Goal: Transaction & Acquisition: Purchase product/service

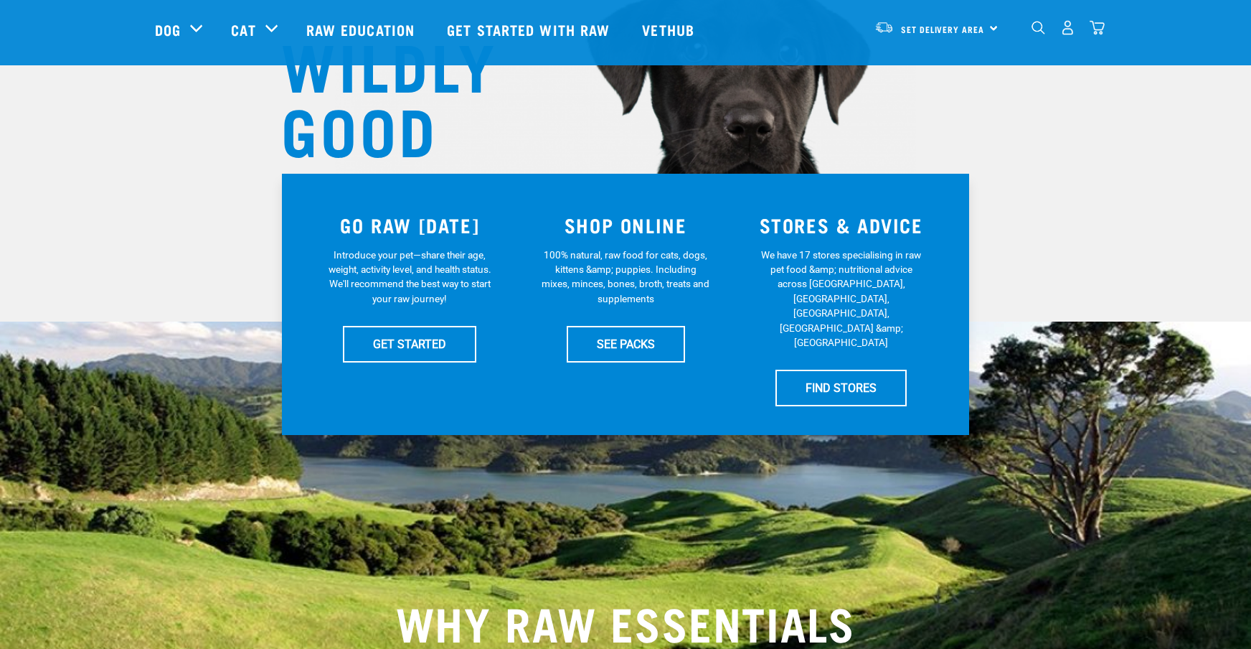
scroll to position [169, 0]
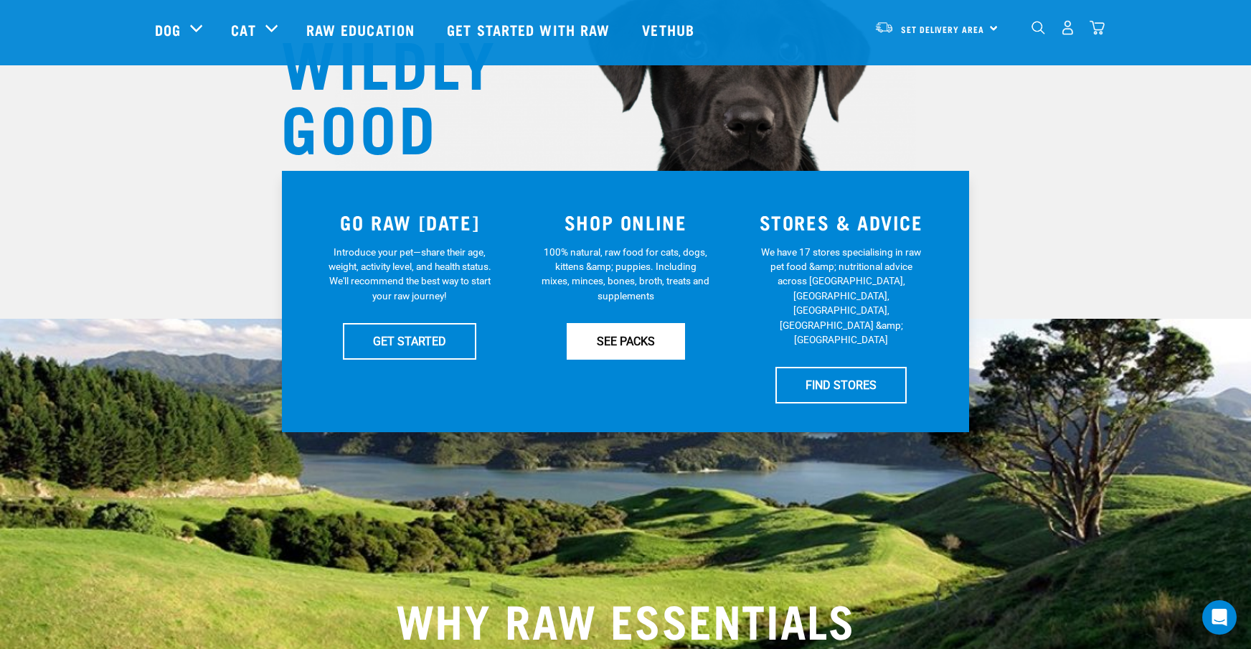
click at [608, 334] on link "SEE PACKS" at bounding box center [626, 341] width 118 height 36
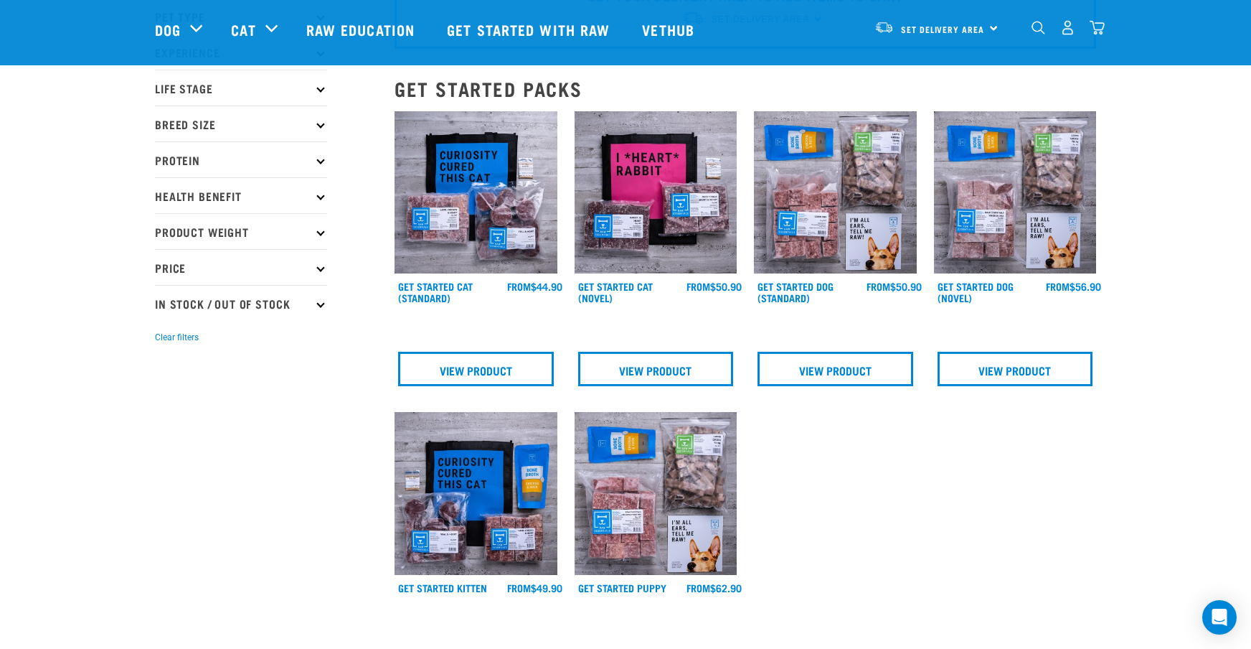
scroll to position [102, 0]
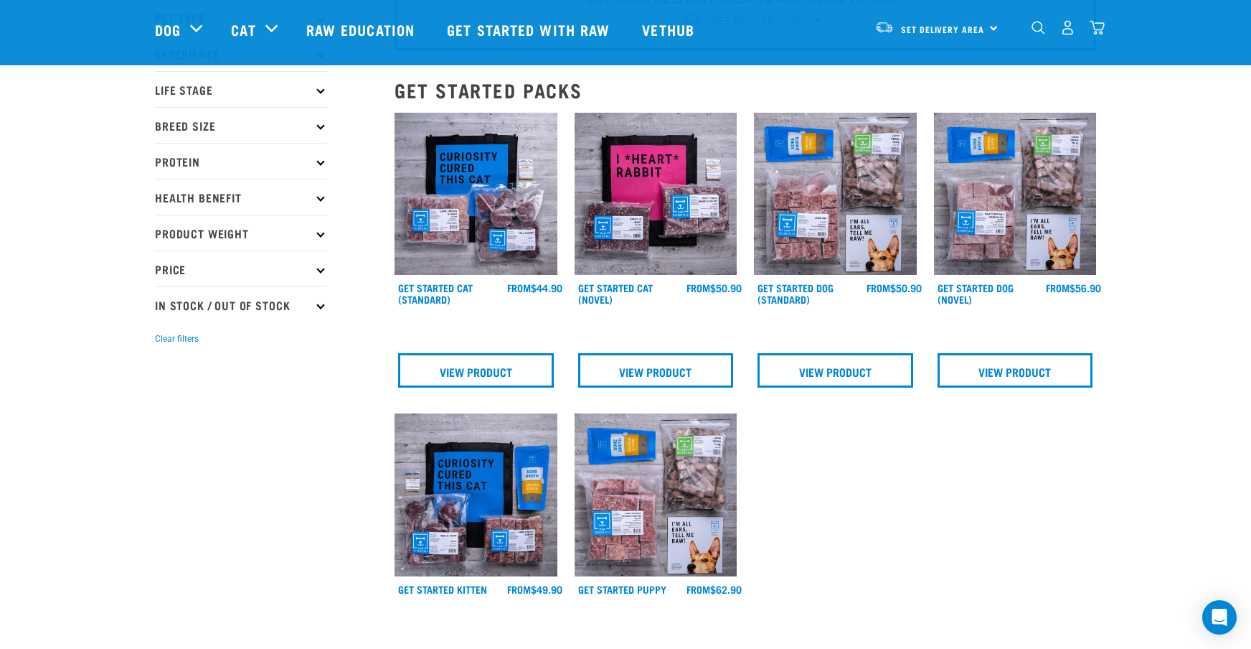
click at [322, 273] on p "Price" at bounding box center [241, 268] width 172 height 36
click at [173, 268] on p "Price" at bounding box center [241, 268] width 172 height 36
click at [174, 268] on p "Price" at bounding box center [241, 268] width 172 height 36
click at [993, 26] on div "Set Delivery Area North Island South Island" at bounding box center [936, 27] width 141 height 32
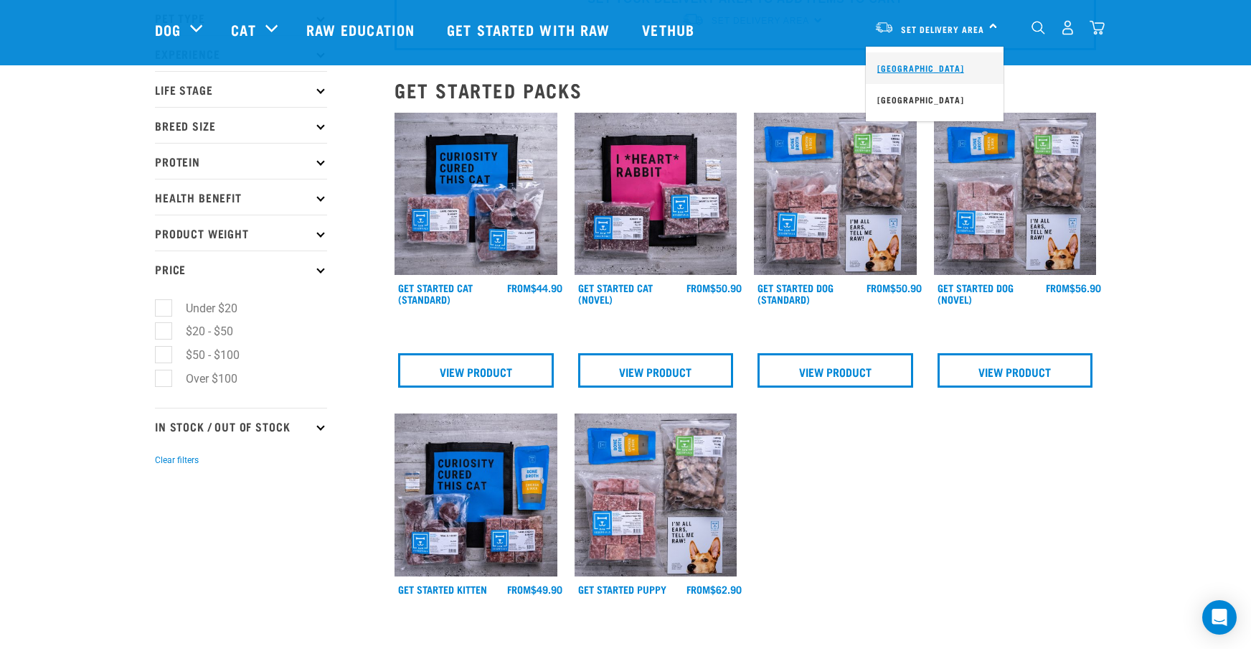
click at [927, 70] on link "[GEOGRAPHIC_DATA]" at bounding box center [935, 68] width 138 height 32
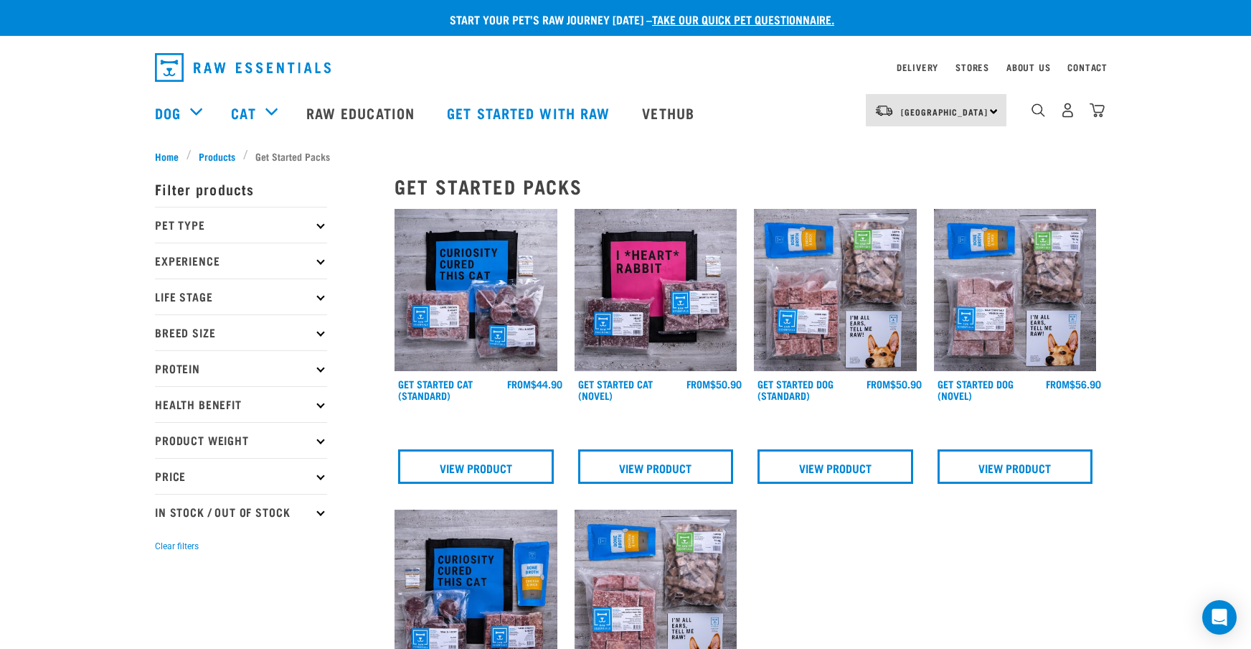
click at [319, 222] on p "Pet Type" at bounding box center [241, 225] width 172 height 36
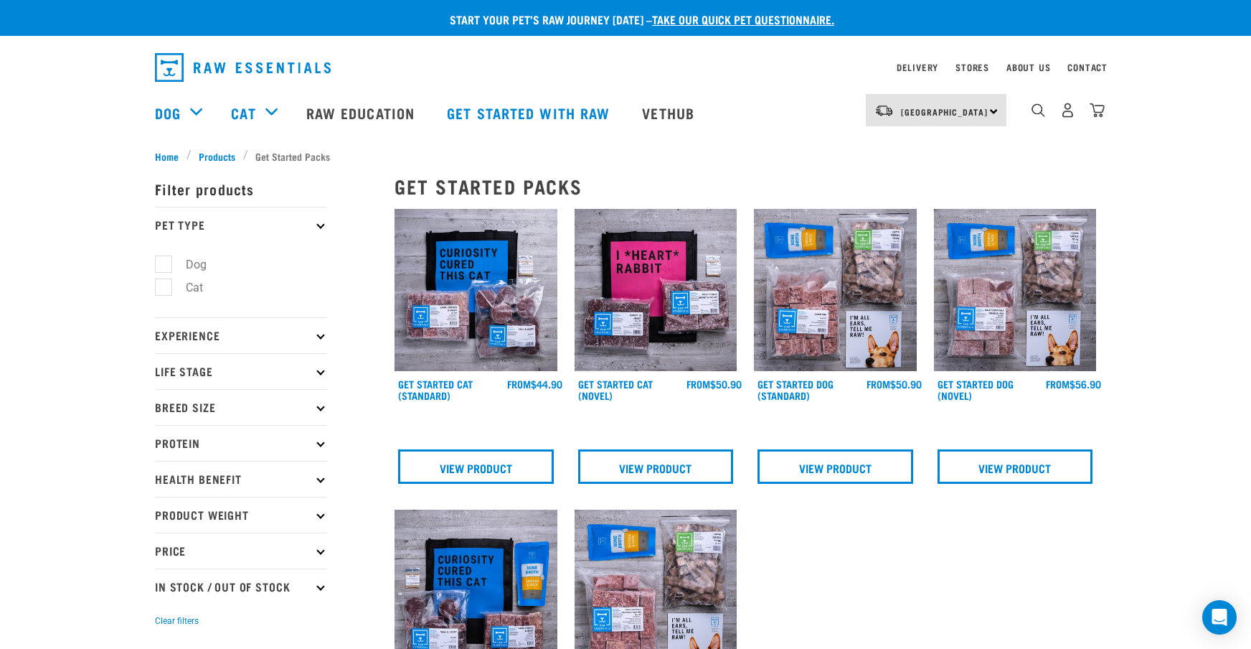
click at [168, 262] on label "Dog" at bounding box center [188, 264] width 50 height 18
click at [164, 262] on input "Dog" at bounding box center [159, 261] width 9 height 9
checkbox input "true"
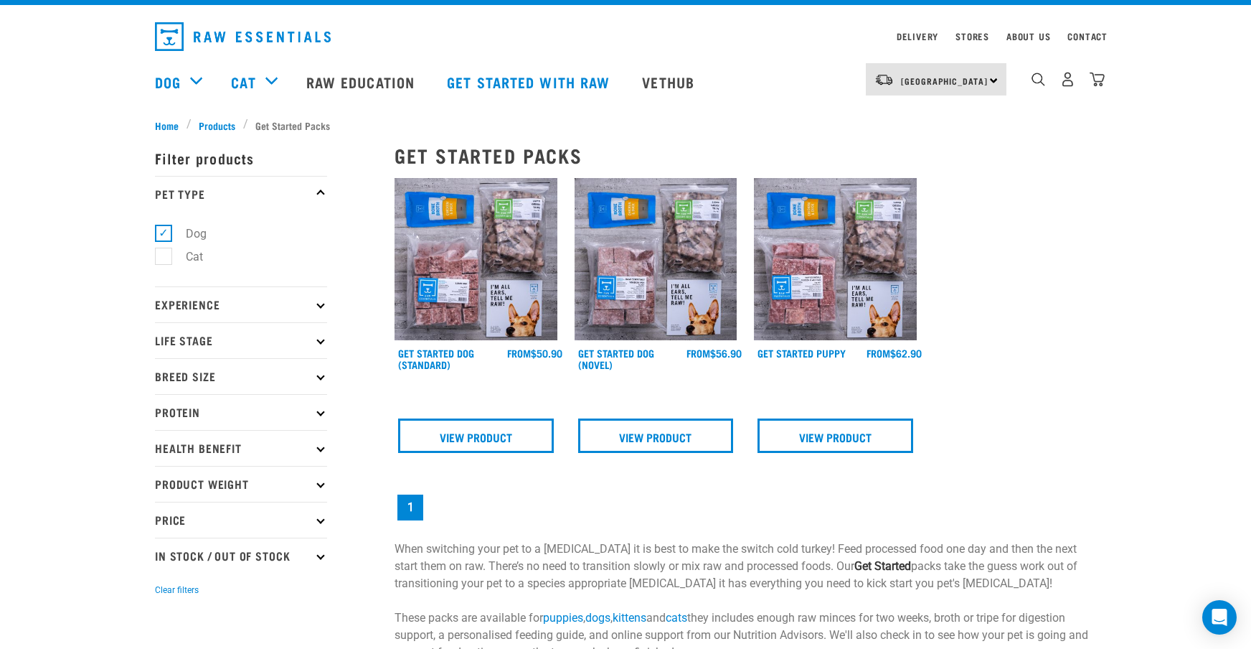
scroll to position [29, 0]
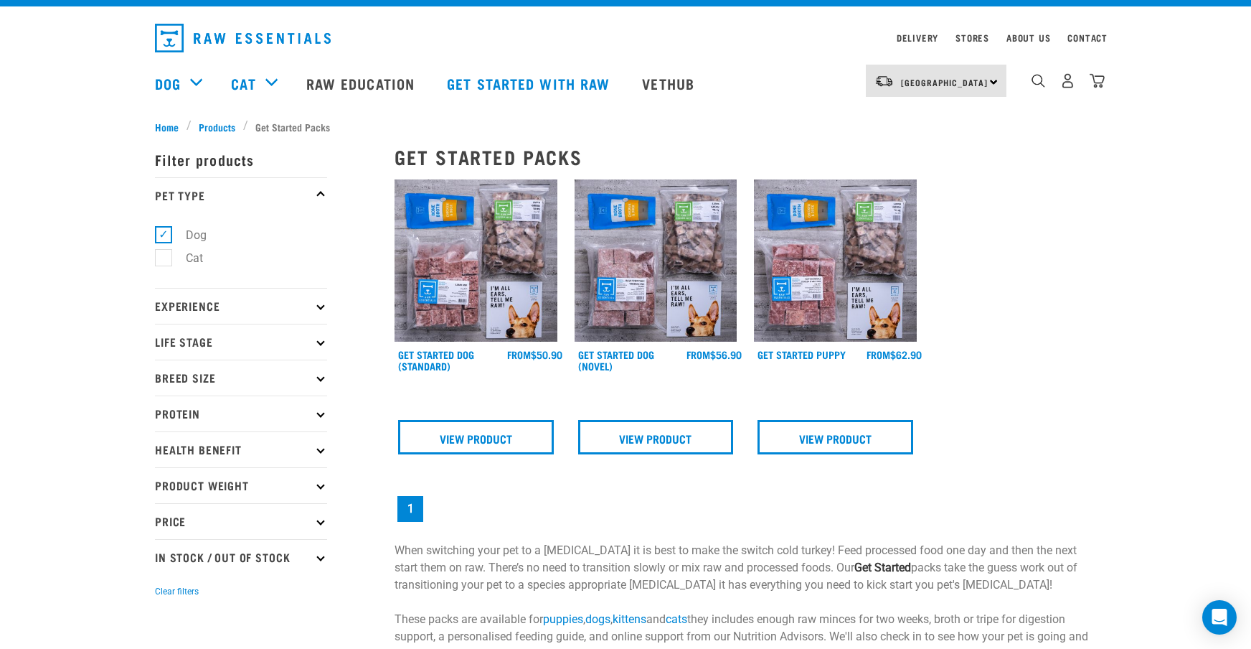
click at [321, 377] on icon at bounding box center [320, 377] width 8 height 8
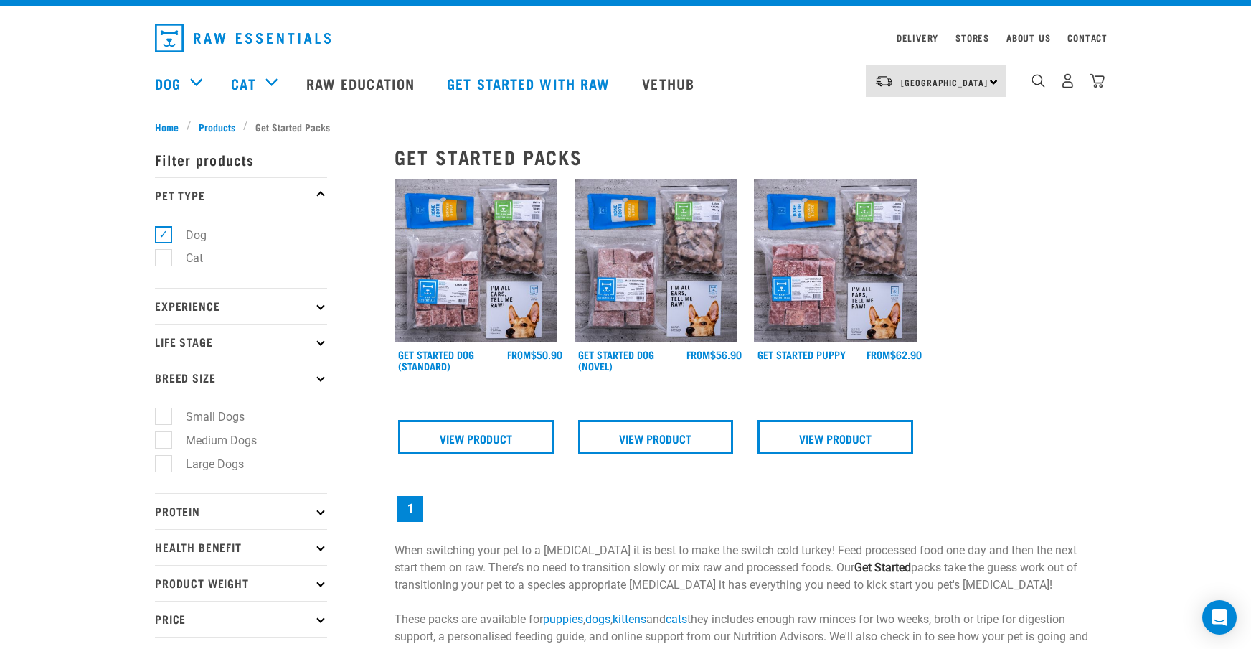
click at [164, 438] on label "Medium Dogs" at bounding box center [213, 440] width 100 height 18
click at [164, 438] on input "Medium Dogs" at bounding box center [159, 437] width 9 height 9
checkbox input "true"
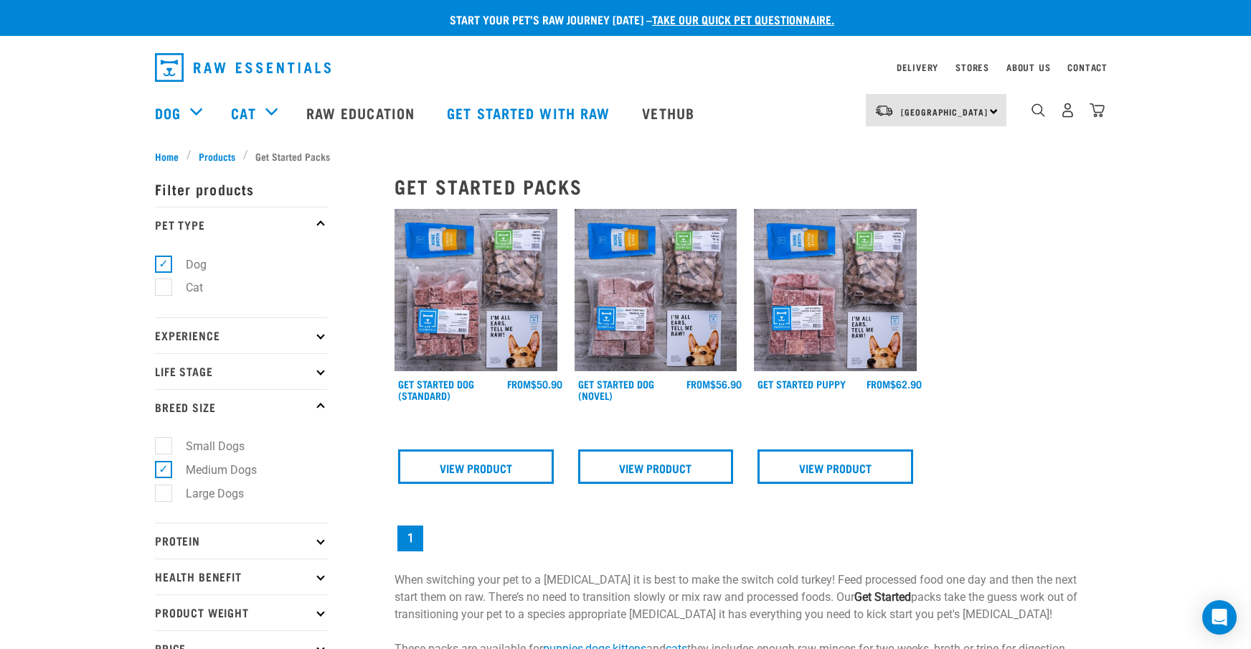
click at [321, 372] on icon at bounding box center [320, 371] width 8 height 8
click at [166, 456] on label "Puppy" at bounding box center [193, 457] width 61 height 18
click at [164, 456] on input "Puppy" at bounding box center [159, 454] width 9 height 9
checkbox input "true"
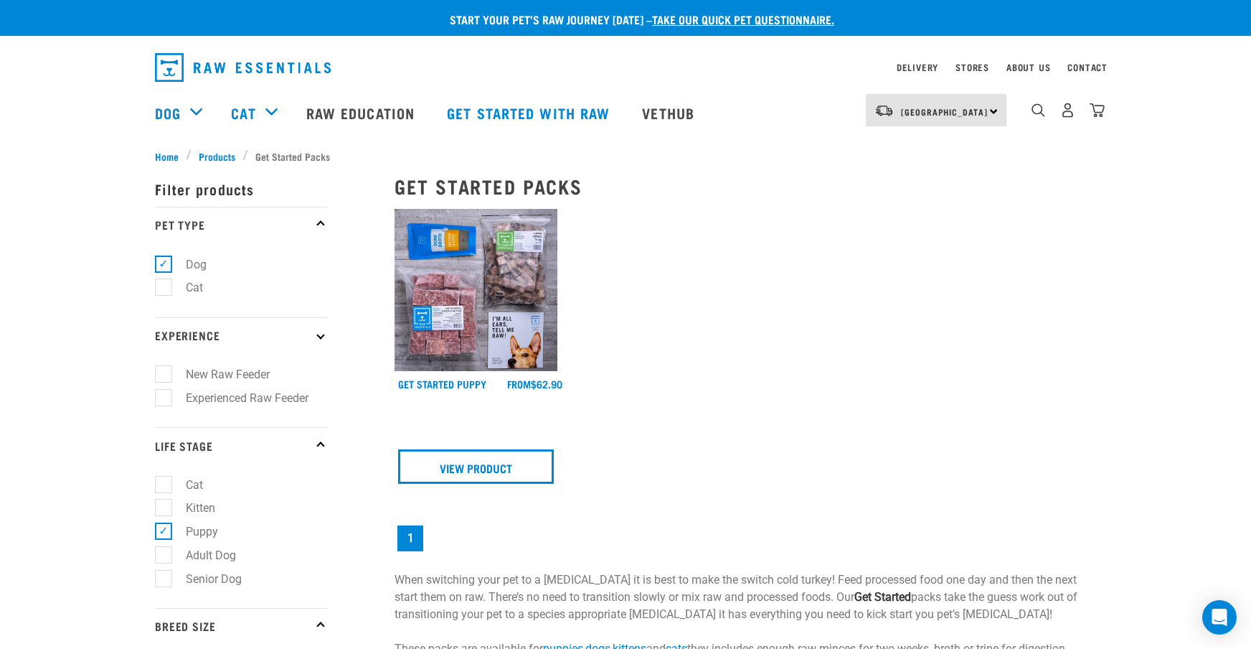
click at [163, 375] on label "New Raw Feeder" at bounding box center [219, 374] width 113 height 18
click at [161, 375] on input "New Raw Feeder" at bounding box center [159, 371] width 9 height 9
checkbox input "true"
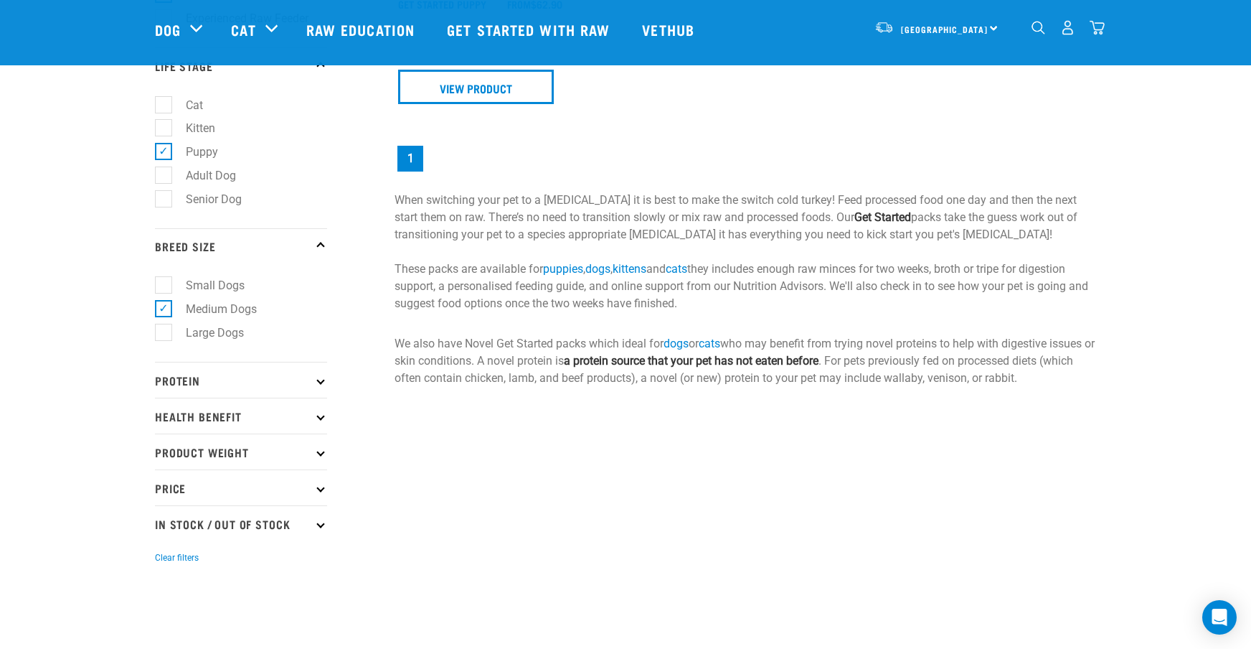
scroll to position [279, 0]
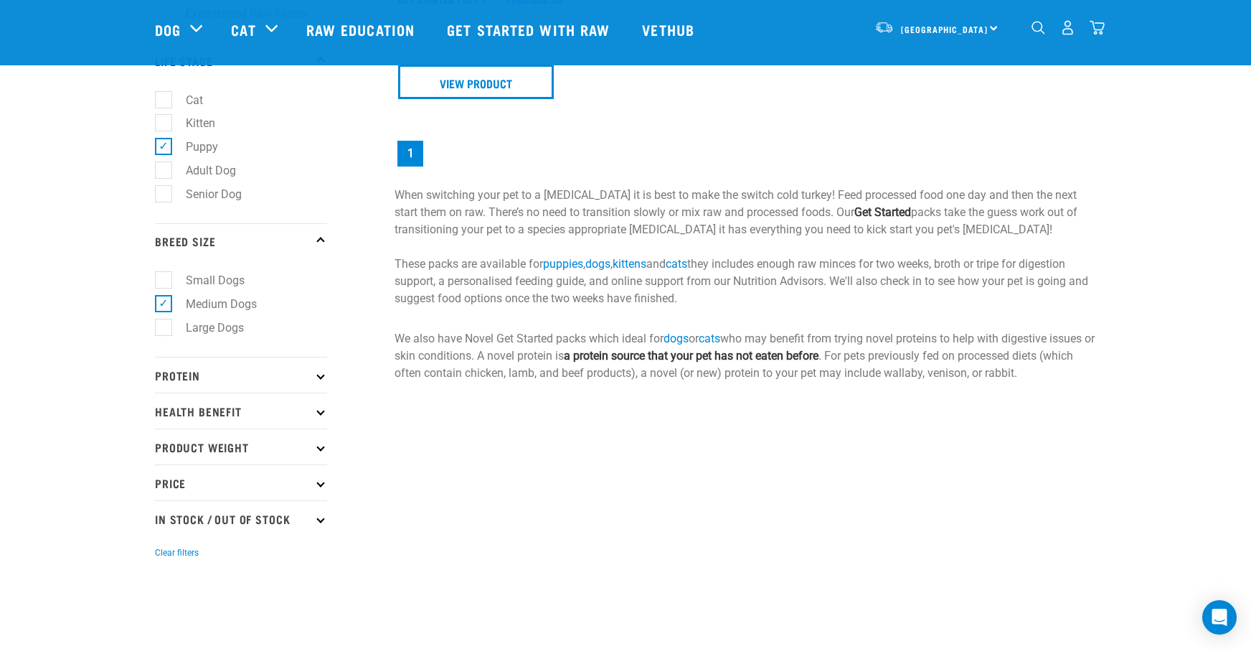
click at [318, 370] on p "Protein" at bounding box center [241, 375] width 172 height 36
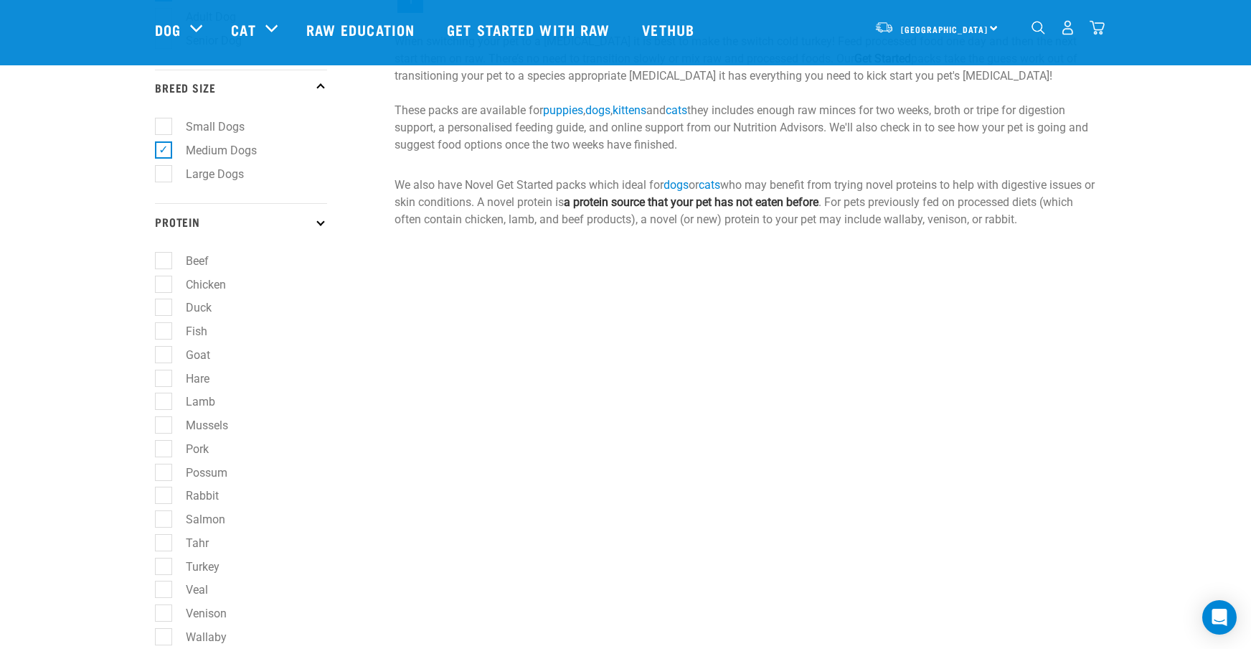
scroll to position [433, 0]
click at [321, 225] on p "Protein" at bounding box center [241, 221] width 172 height 36
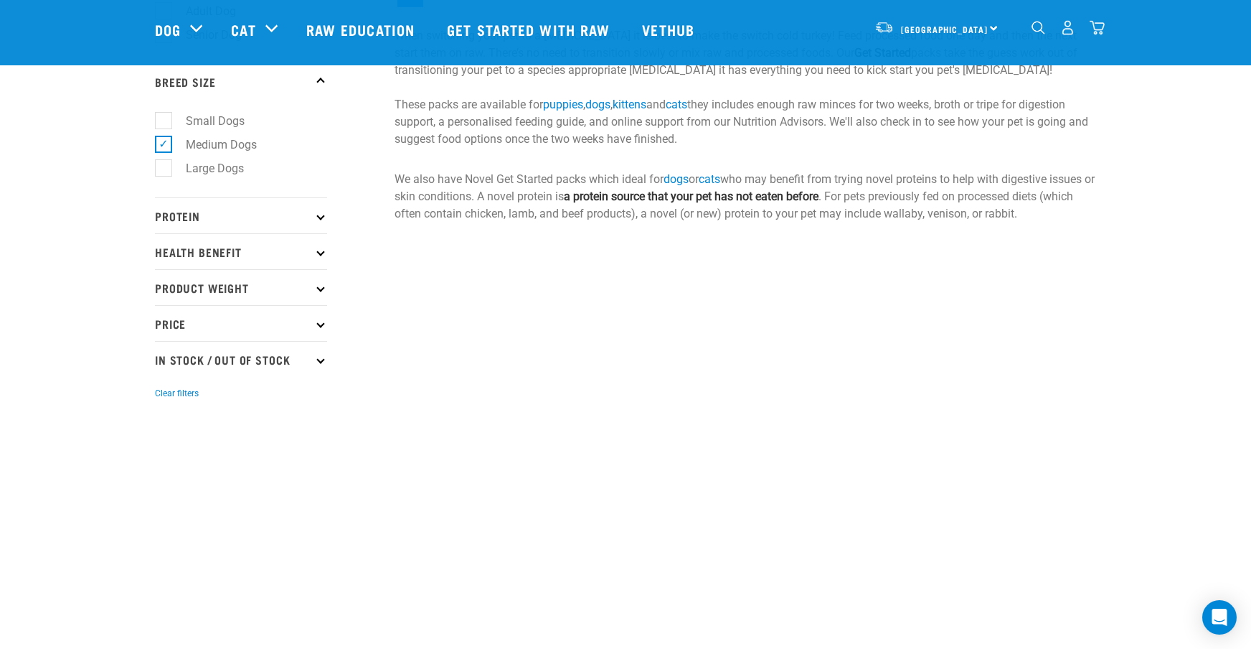
click at [316, 251] on p "Health Benefit" at bounding box center [241, 251] width 172 height 36
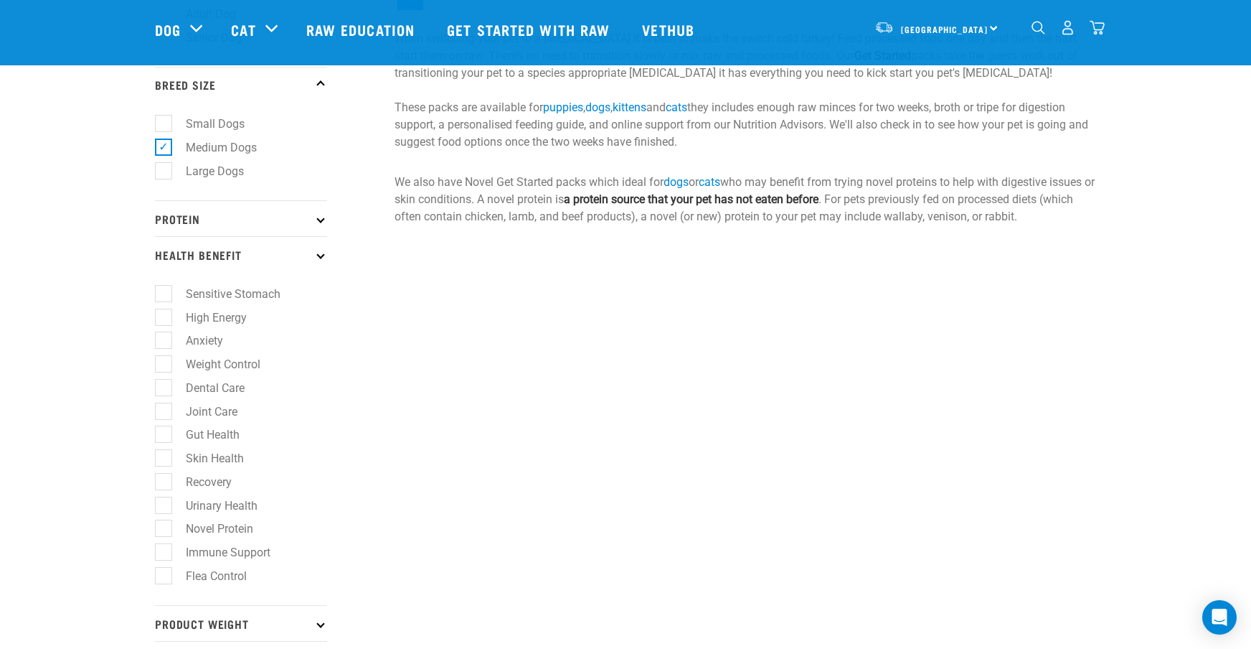
click at [167, 315] on label "High Energy" at bounding box center [208, 318] width 90 height 18
click at [164, 315] on input "High Energy" at bounding box center [159, 314] width 9 height 9
checkbox input "true"
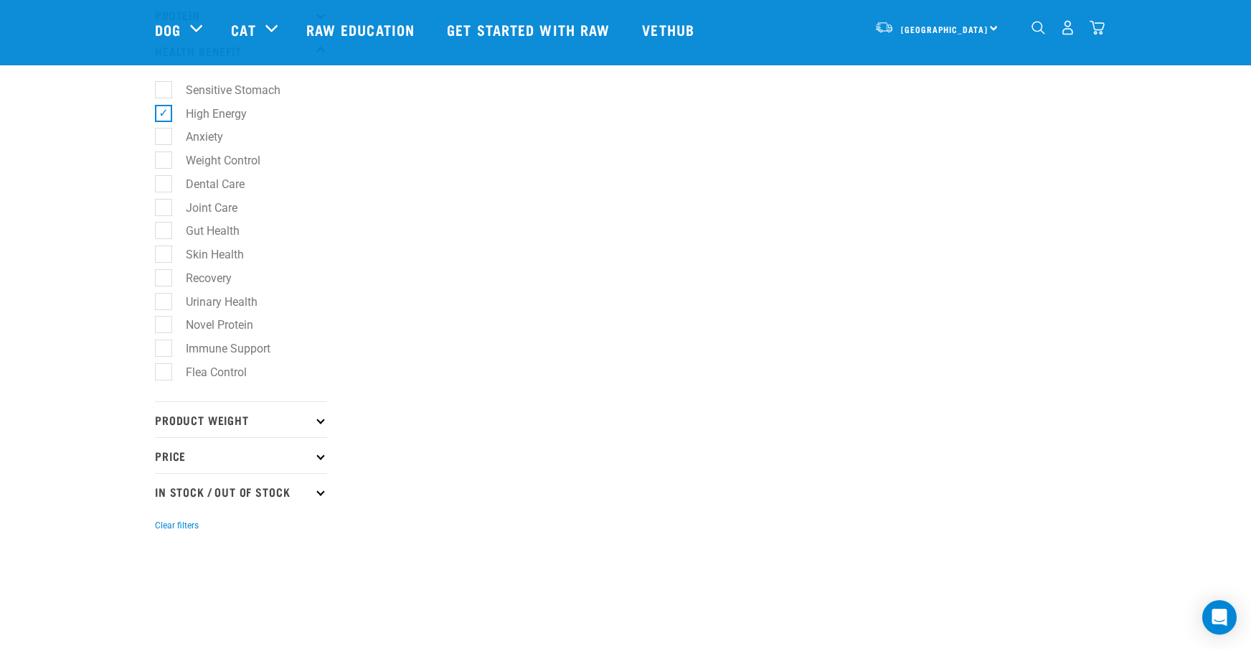
scroll to position [647, 0]
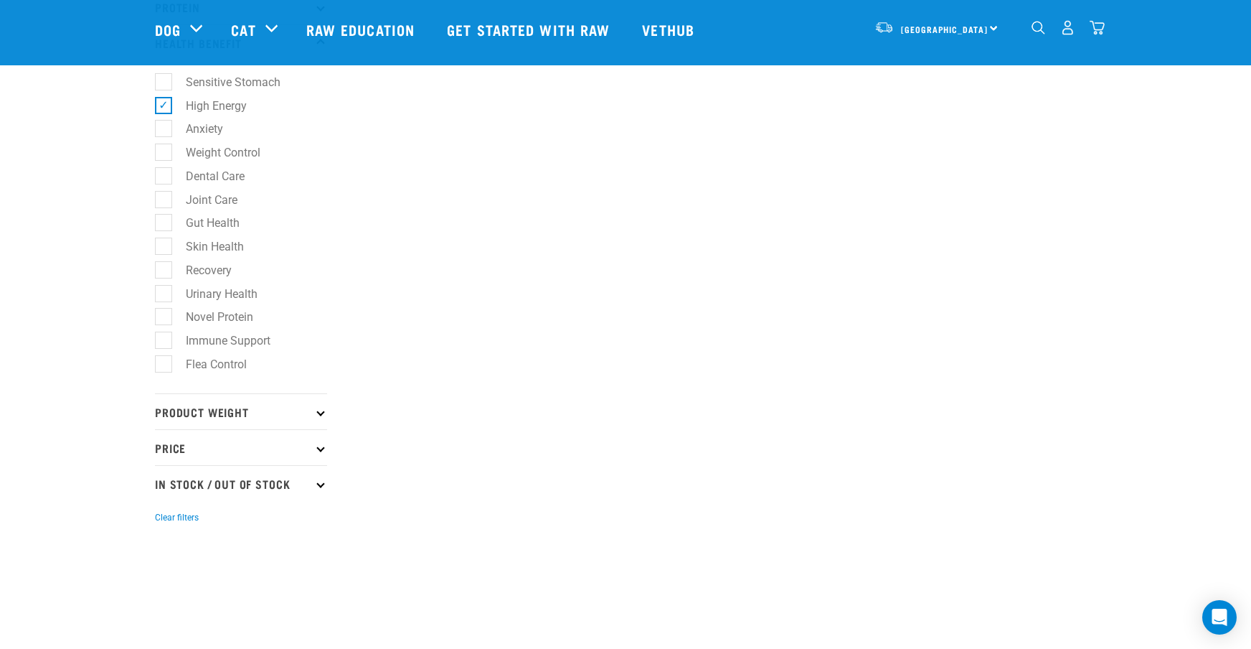
click at [321, 412] on icon at bounding box center [320, 412] width 8 height 8
click at [163, 547] on label "Bulk" at bounding box center [188, 545] width 51 height 18
click at [161, 547] on input "Bulk" at bounding box center [159, 541] width 9 height 9
checkbox input "true"
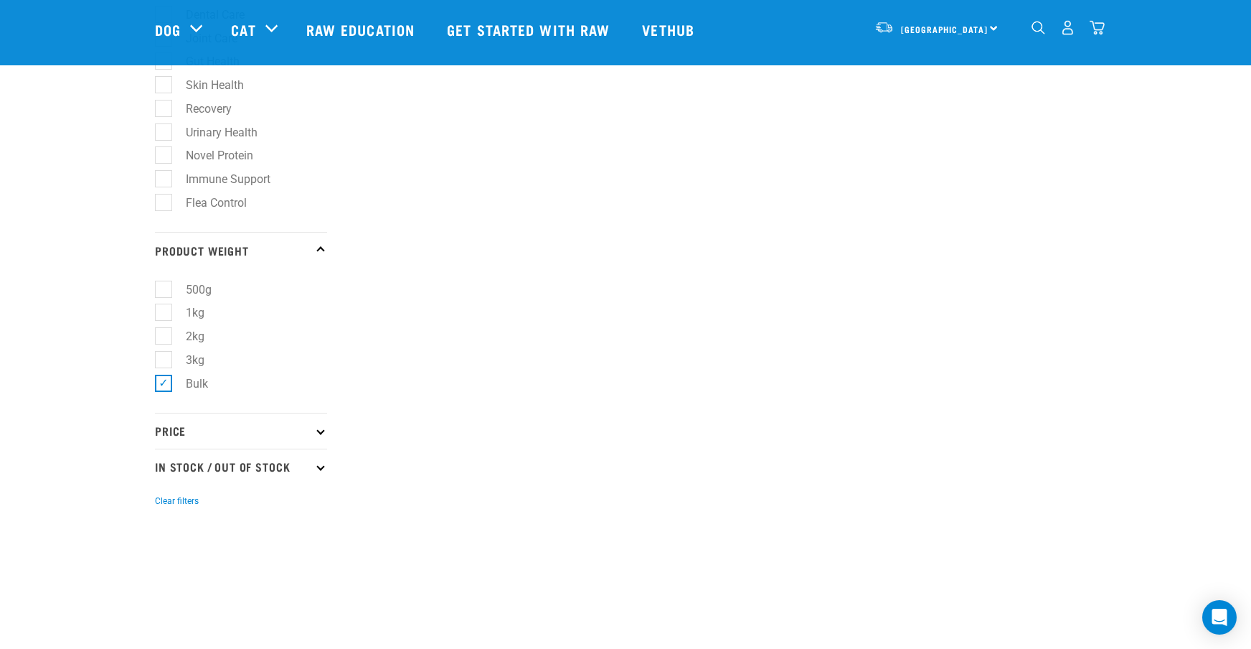
scroll to position [810, 0]
click at [316, 425] on p "Price" at bounding box center [241, 429] width 172 height 36
click at [319, 586] on icon at bounding box center [320, 587] width 8 height 8
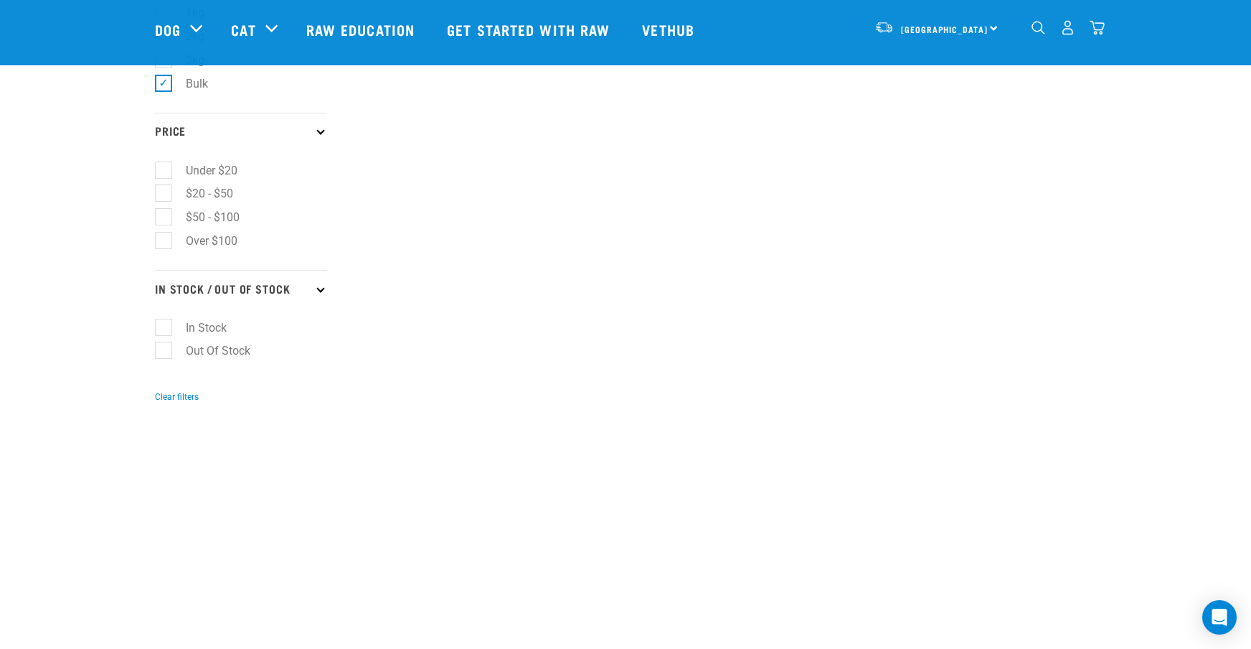
scroll to position [1113, 0]
click at [166, 324] on label "In Stock" at bounding box center [198, 323] width 70 height 18
click at [164, 324] on input "In Stock" at bounding box center [159, 320] width 9 height 9
checkbox input "true"
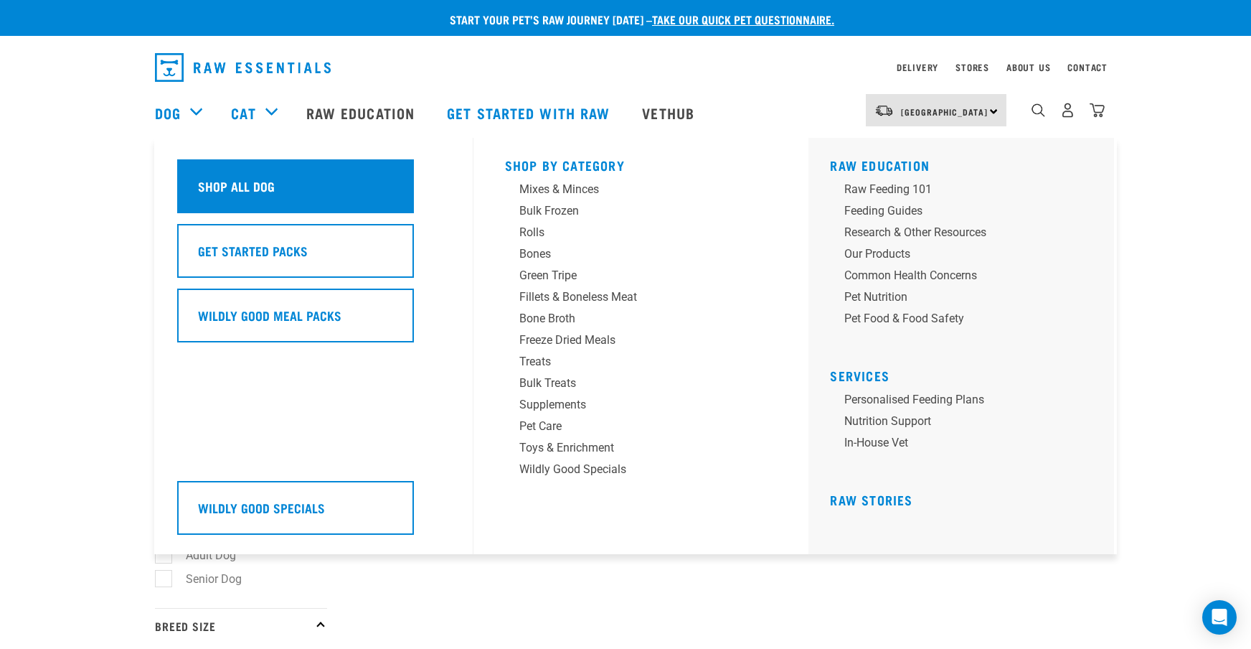
click at [245, 181] on div "Shop All Dog" at bounding box center [295, 186] width 237 height 54
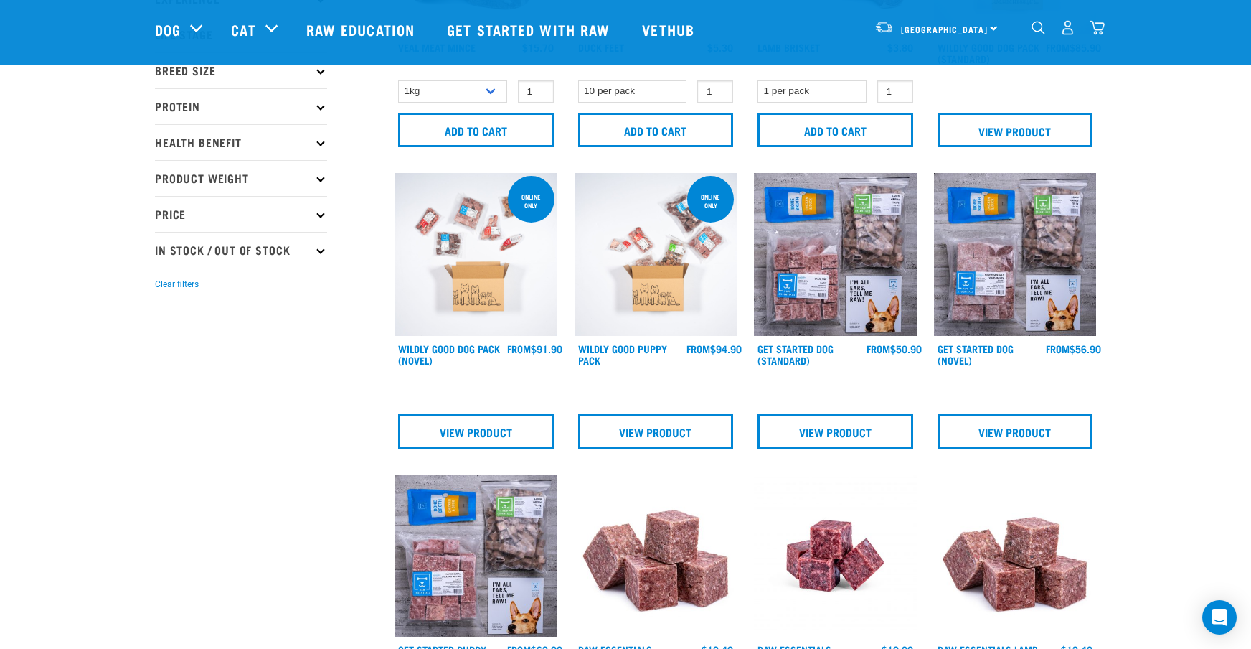
scroll to position [237, 0]
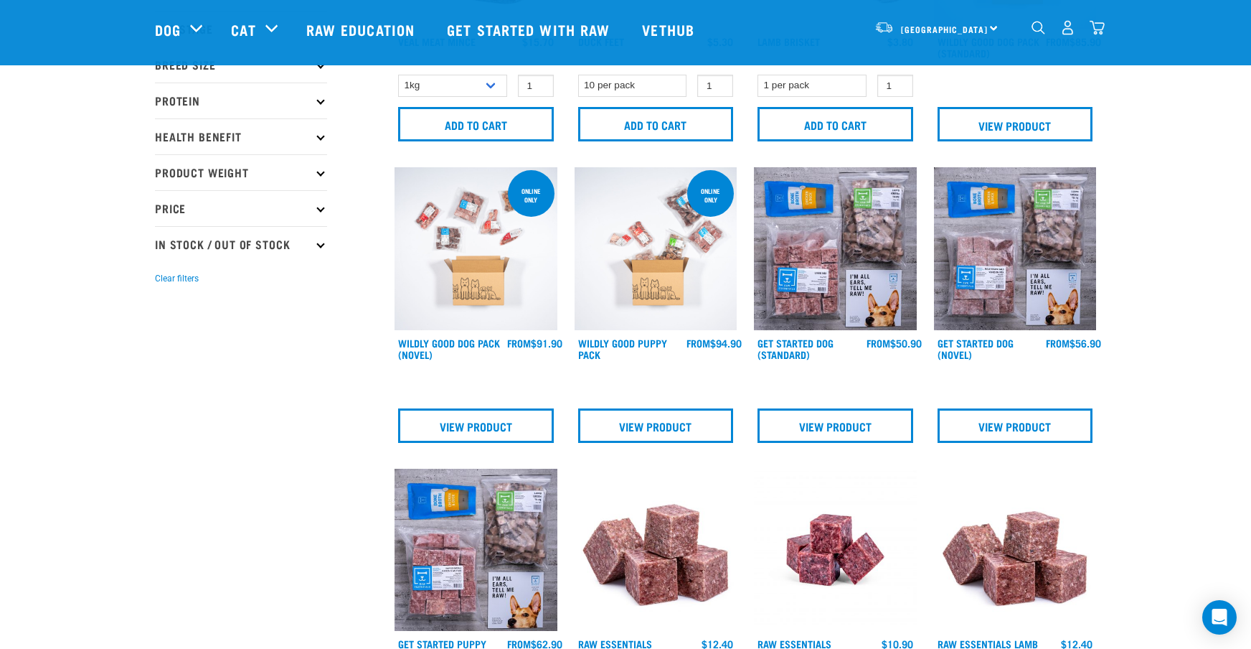
click at [662, 276] on img at bounding box center [656, 248] width 163 height 163
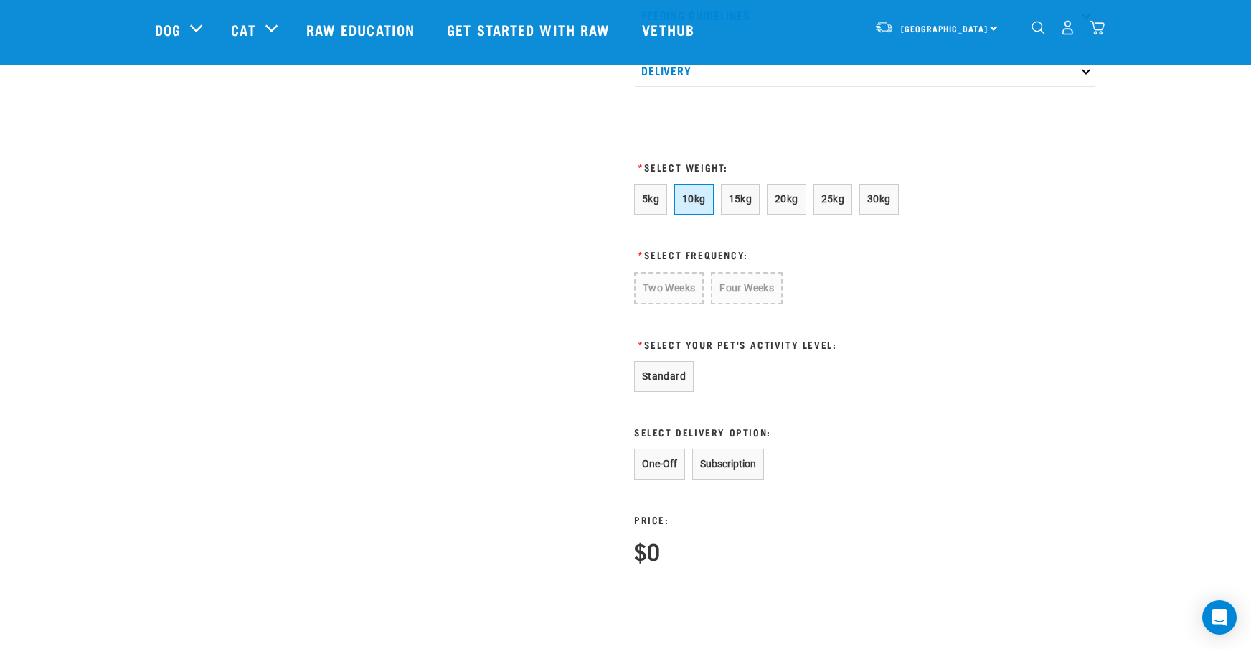
scroll to position [729, 0]
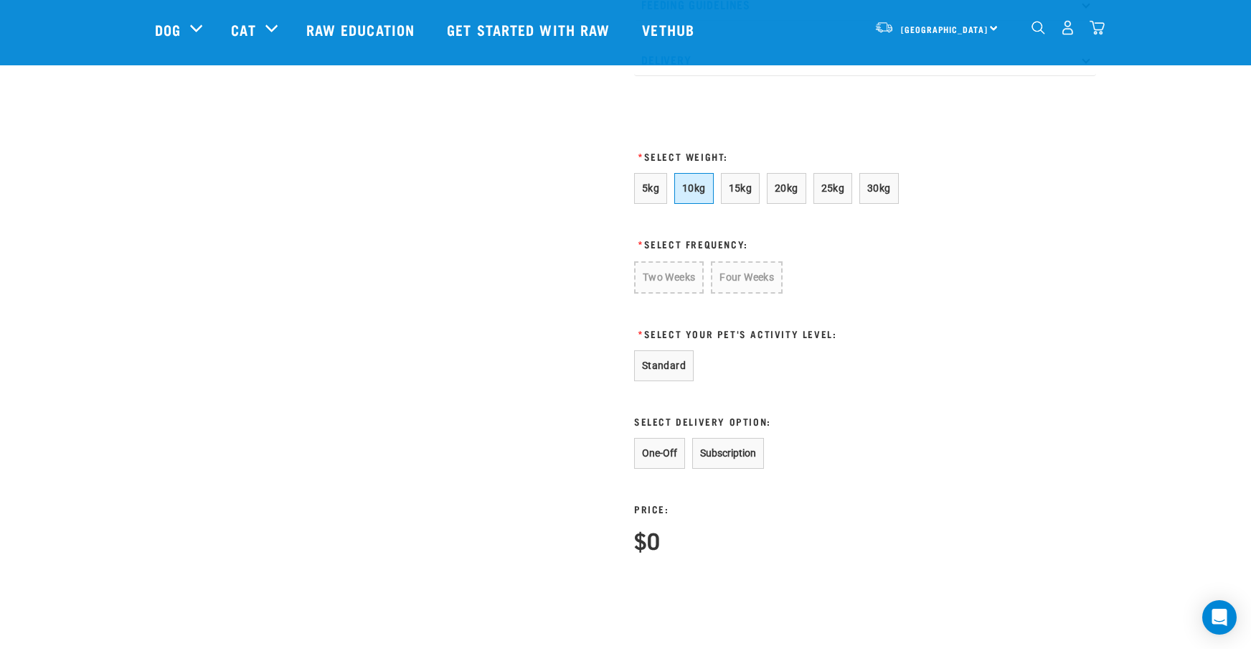
click at [698, 194] on span "10kg" at bounding box center [694, 187] width 24 height 11
click at [674, 380] on button "Standard" at bounding box center [664, 364] width 60 height 31
click at [662, 380] on button "Standard" at bounding box center [664, 364] width 60 height 31
click at [732, 467] on button "Subscription" at bounding box center [728, 451] width 72 height 31
click at [721, 467] on button "Subscription" at bounding box center [728, 451] width 72 height 31
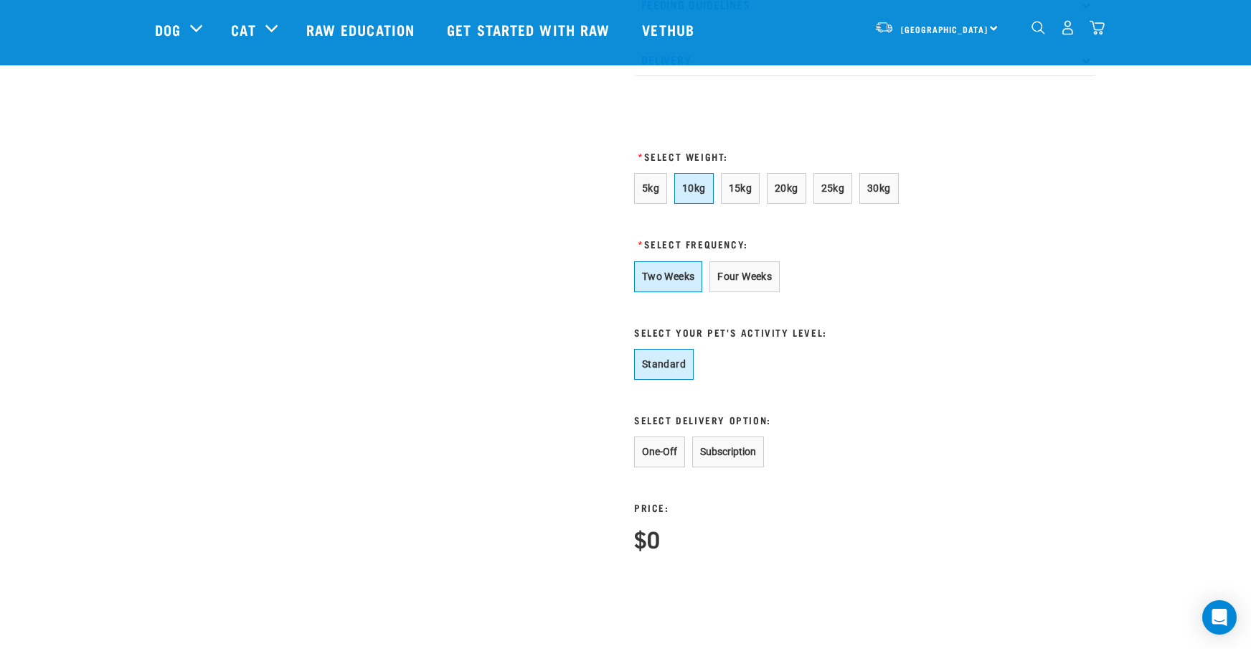
click at [662, 292] on button "Two Weeks" at bounding box center [668, 276] width 68 height 31
click at [662, 380] on button "Standard" at bounding box center [664, 364] width 60 height 31
click at [730, 467] on button "Subscription" at bounding box center [728, 451] width 72 height 31
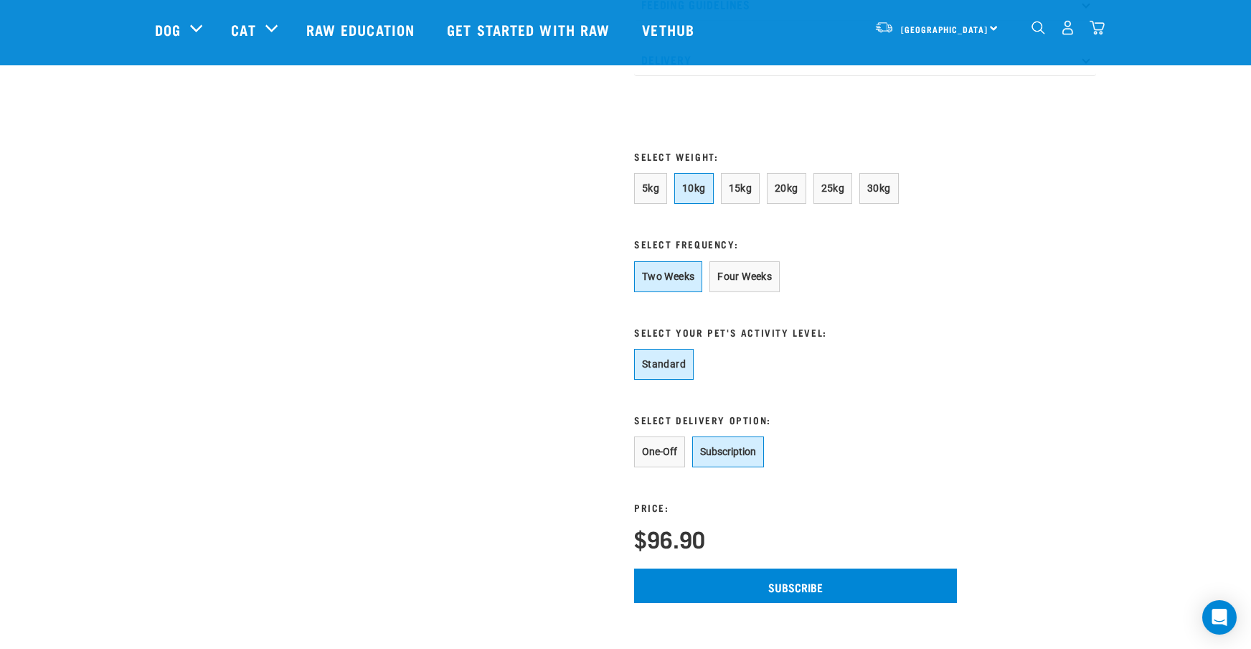
click at [662, 467] on button "One-Off" at bounding box center [659, 451] width 51 height 31
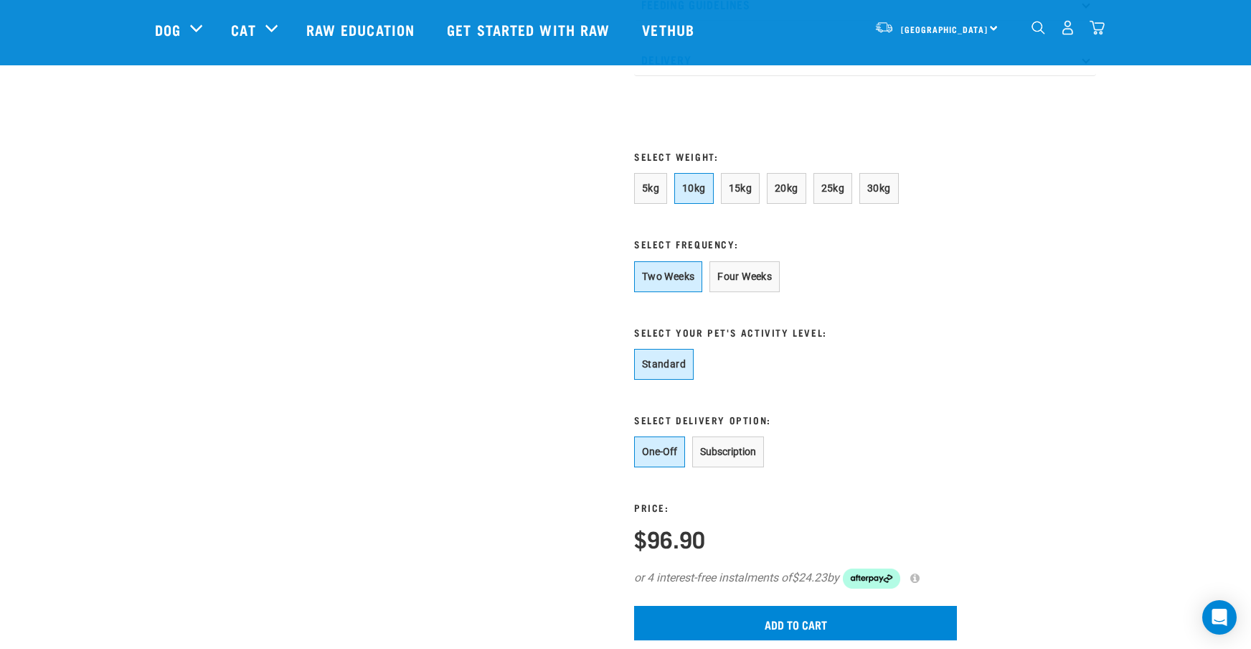
click at [718, 467] on button "Subscription" at bounding box center [728, 451] width 72 height 31
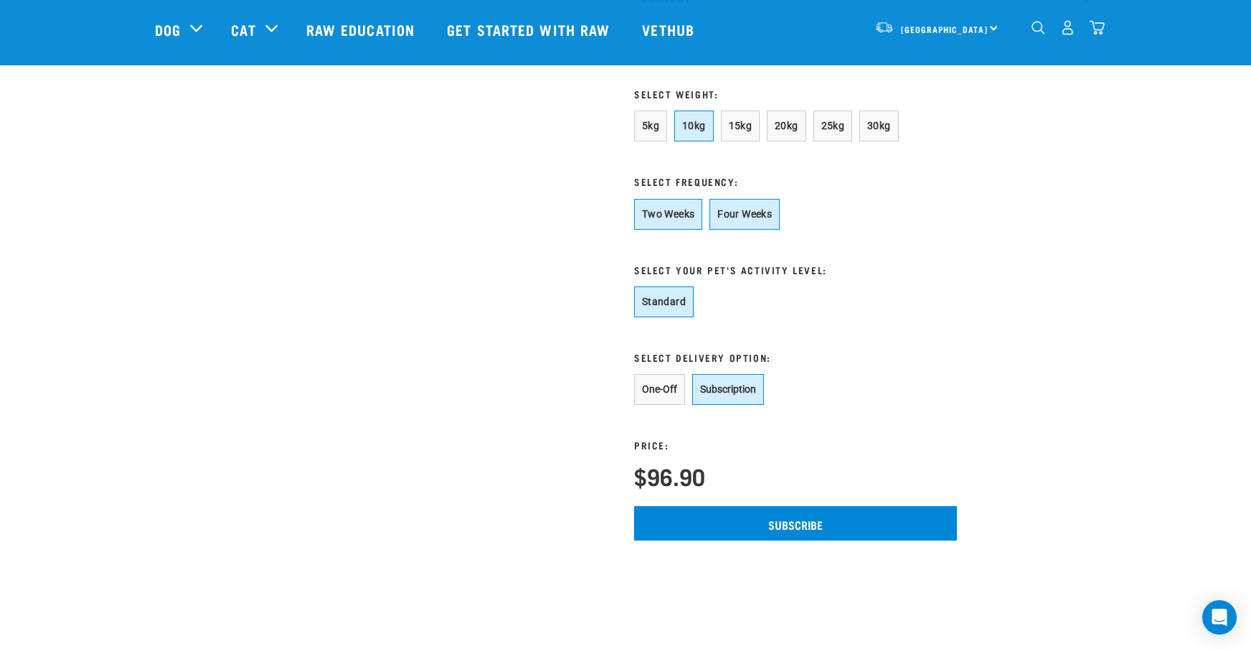
scroll to position [791, 0]
click at [748, 230] on button "Four Weeks" at bounding box center [745, 214] width 70 height 31
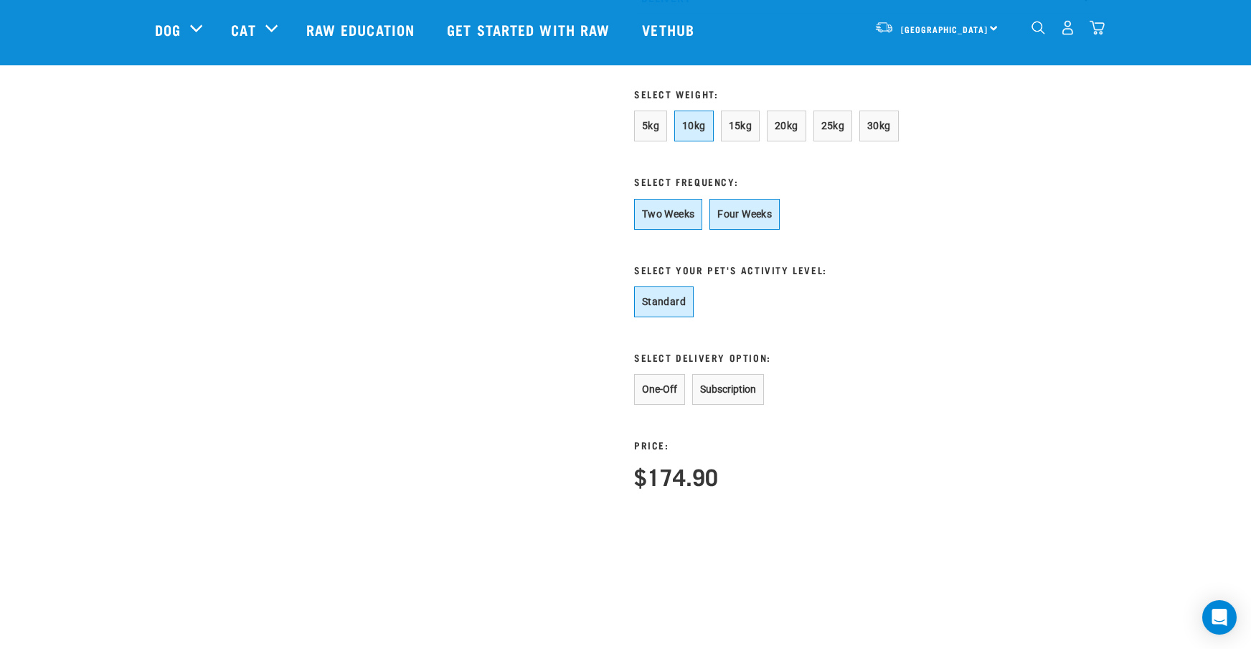
click at [686, 230] on button "Two Weeks" at bounding box center [668, 214] width 68 height 31
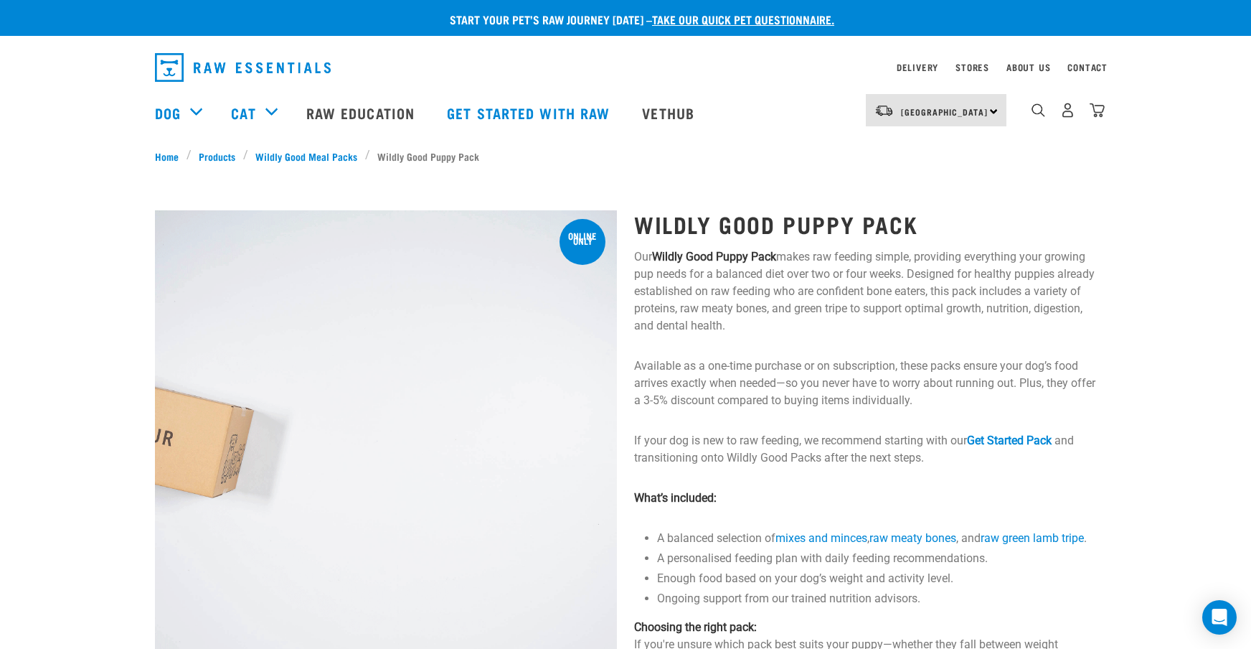
scroll to position [0, 0]
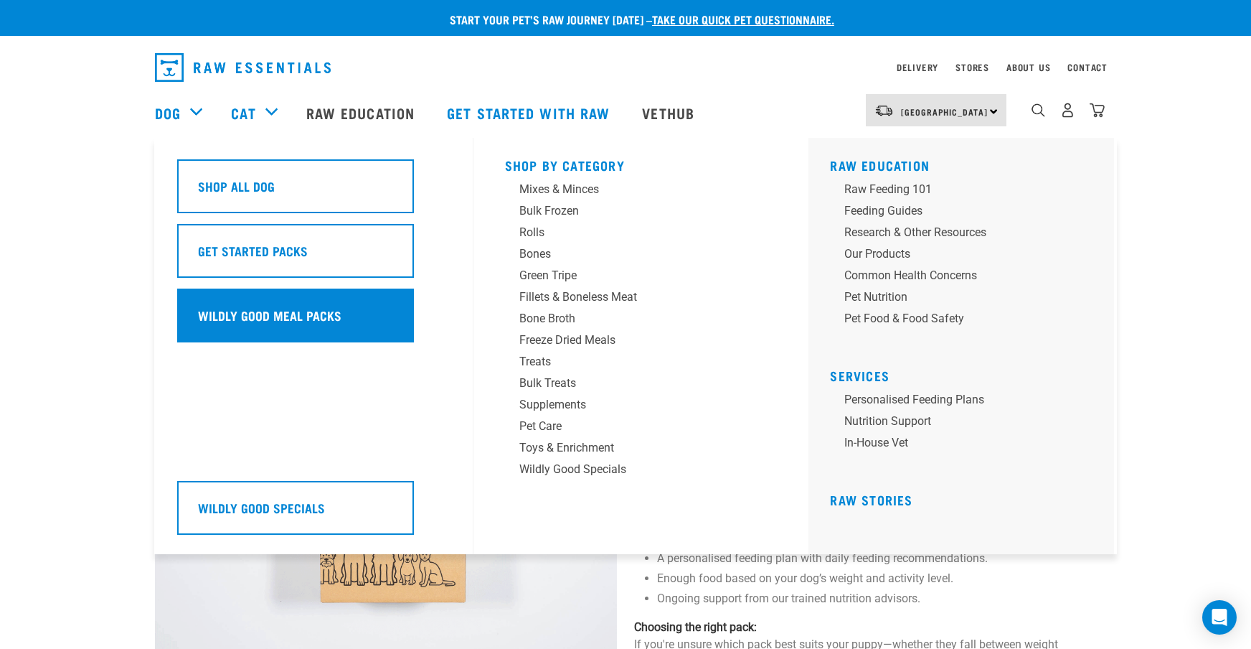
click at [267, 312] on div "Wildly Good Meal Packs" at bounding box center [295, 315] width 237 height 54
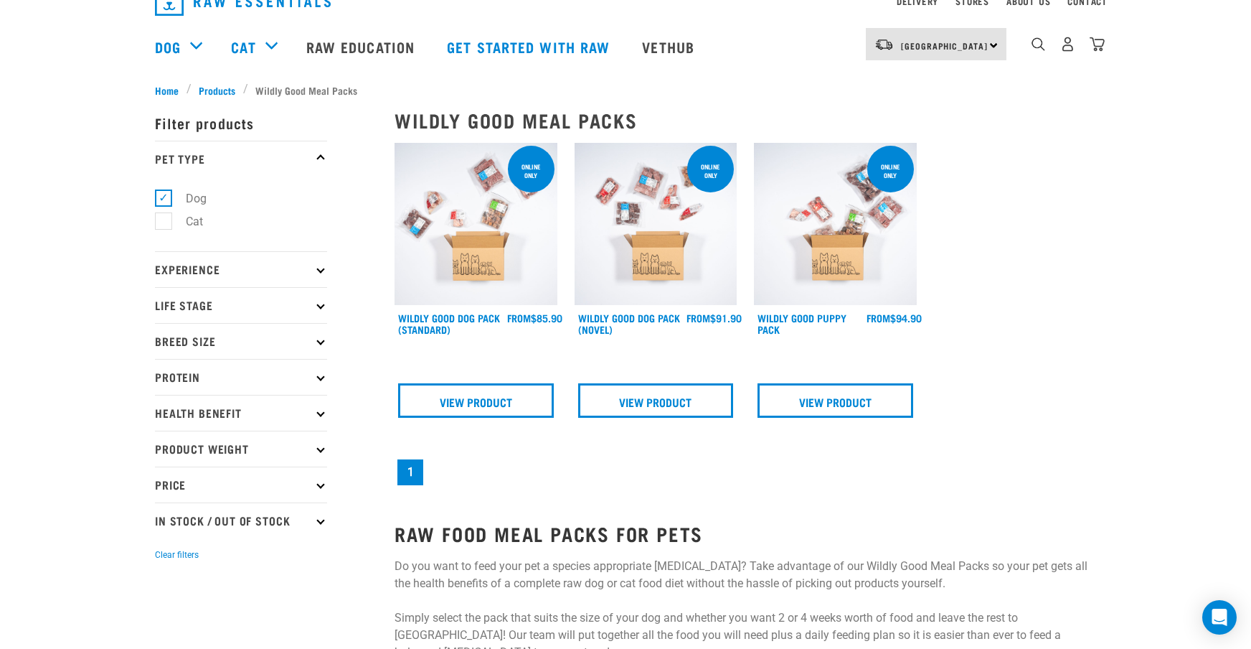
scroll to position [90, 0]
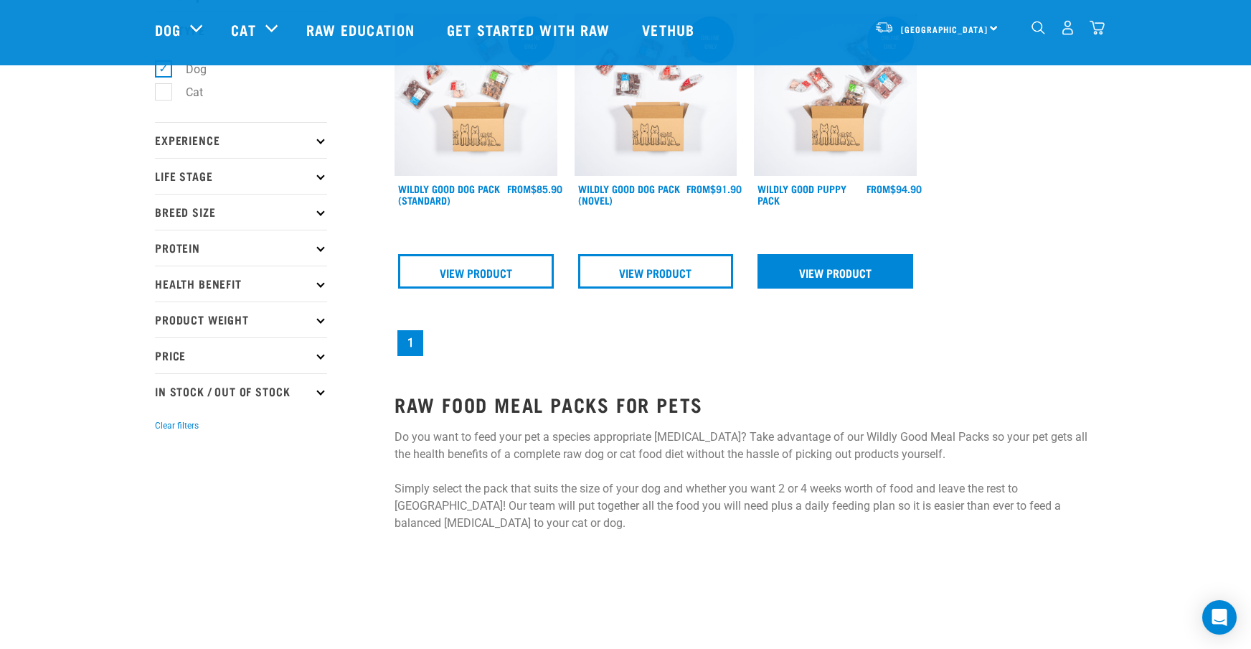
click at [824, 273] on link "View Product" at bounding box center [836, 271] width 156 height 34
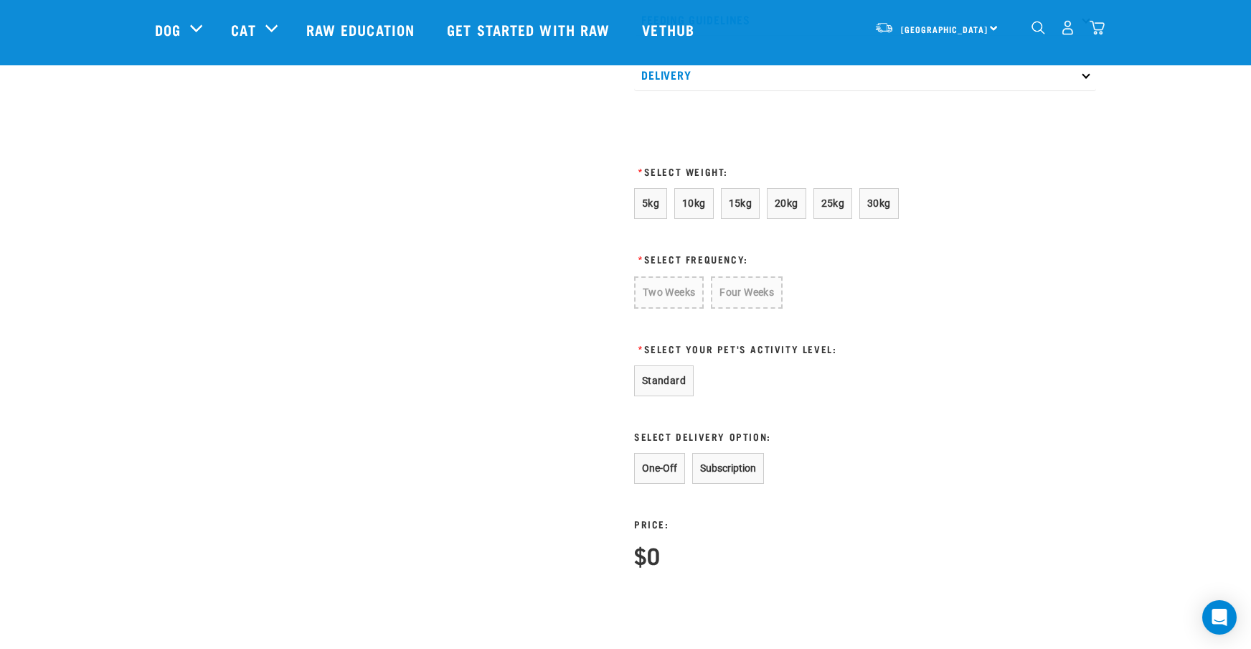
scroll to position [719, 0]
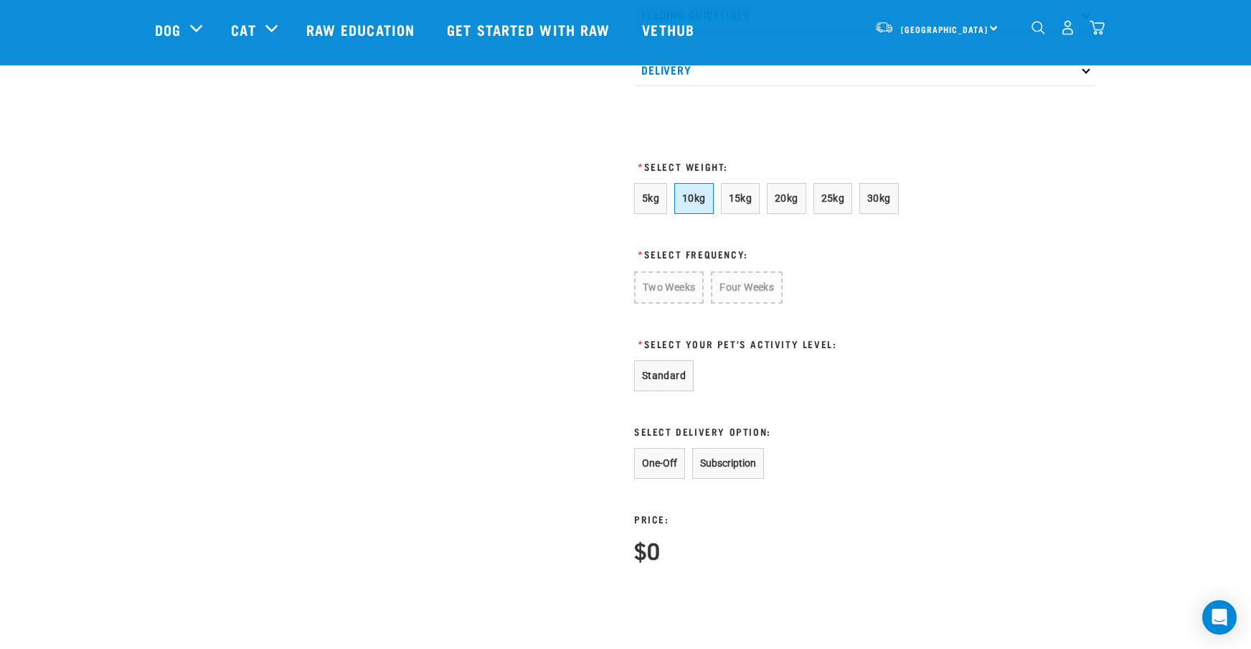
click at [700, 204] on span "10kg" at bounding box center [694, 197] width 24 height 11
click at [683, 302] on button "Two Weeks" at bounding box center [668, 286] width 68 height 31
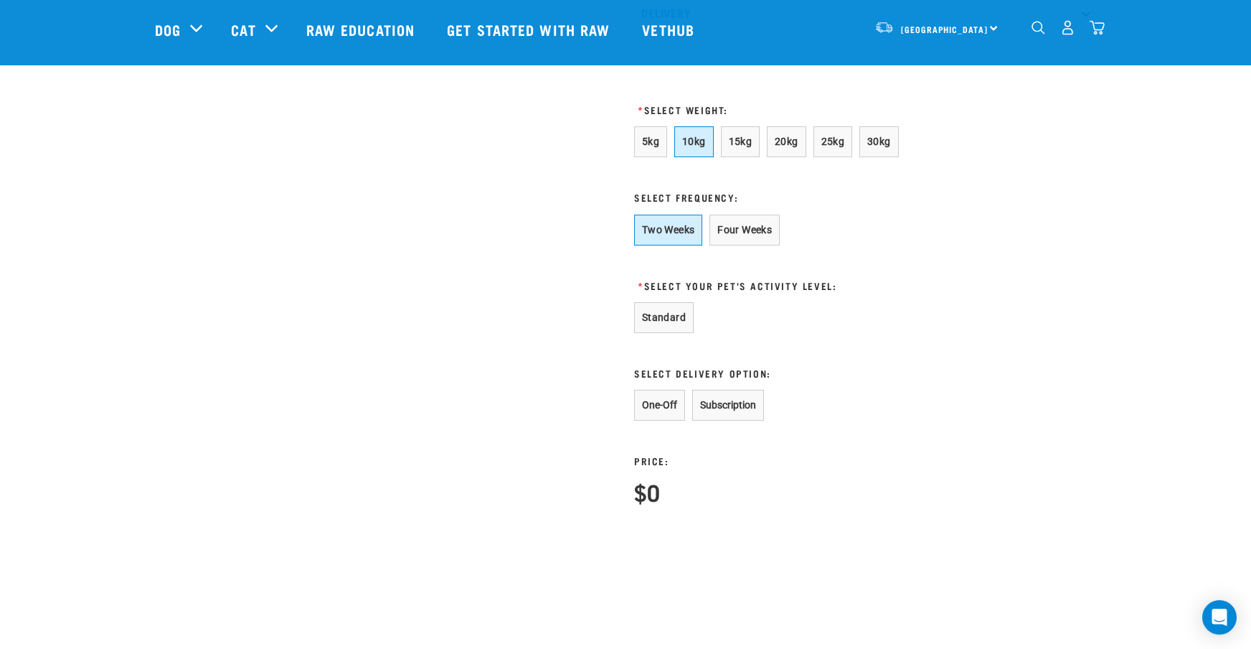
scroll to position [777, 0]
click at [676, 332] on button "Standard" at bounding box center [664, 316] width 60 height 31
click at [709, 419] on button "Subscription" at bounding box center [728, 403] width 72 height 31
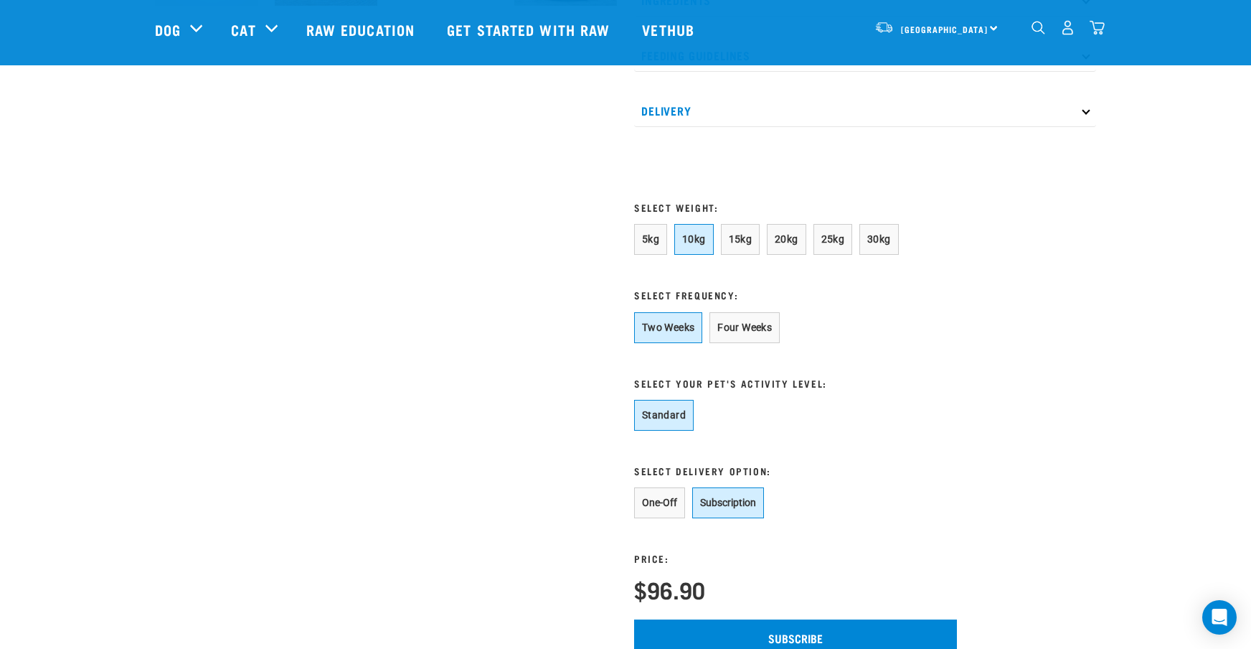
scroll to position [678, 0]
click at [750, 245] on span "15kg" at bounding box center [741, 238] width 24 height 11
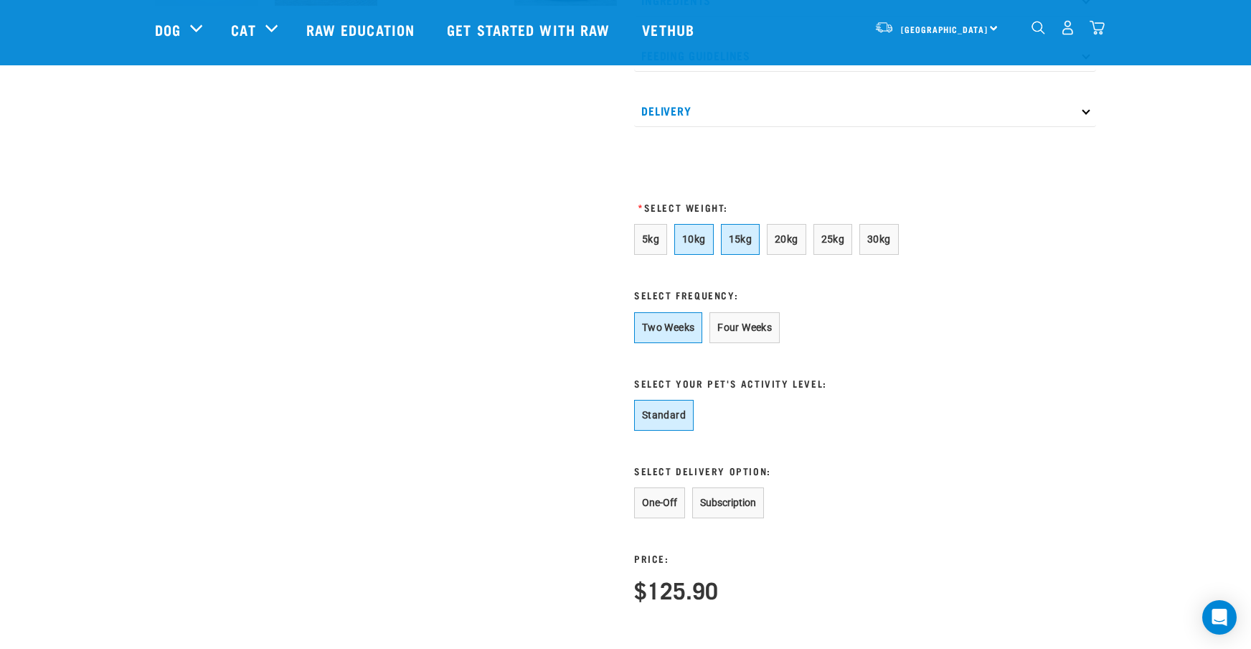
click at [695, 255] on button "10kg" at bounding box center [693, 239] width 39 height 31
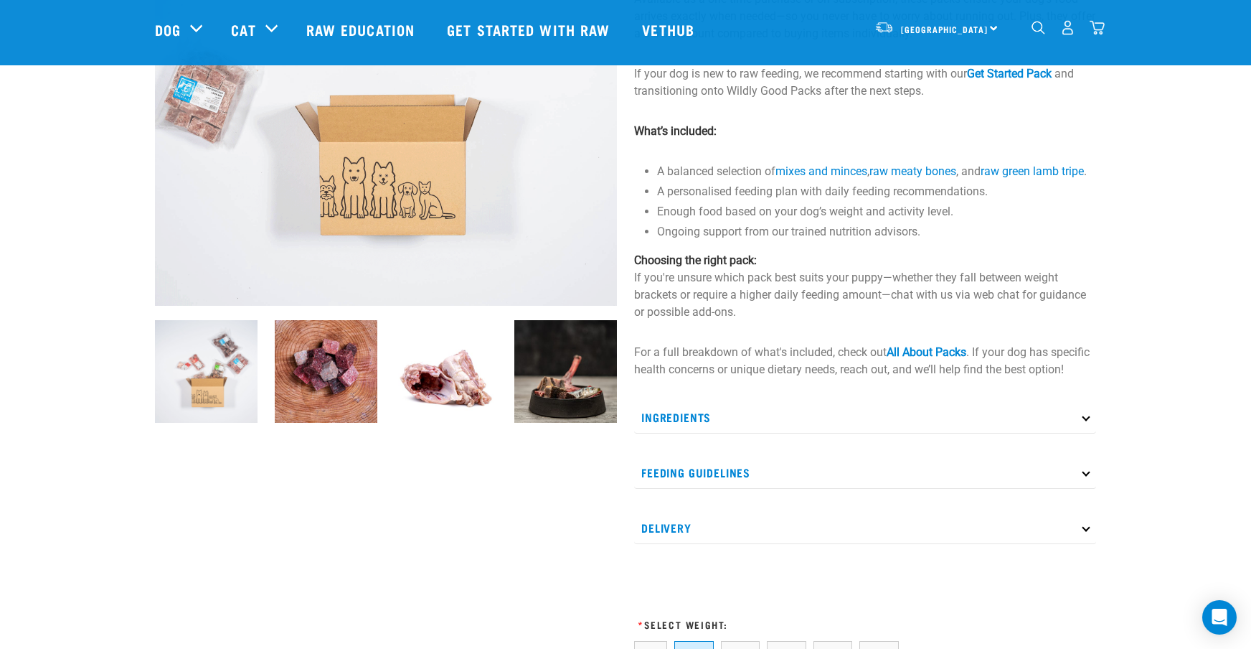
scroll to position [276, 0]
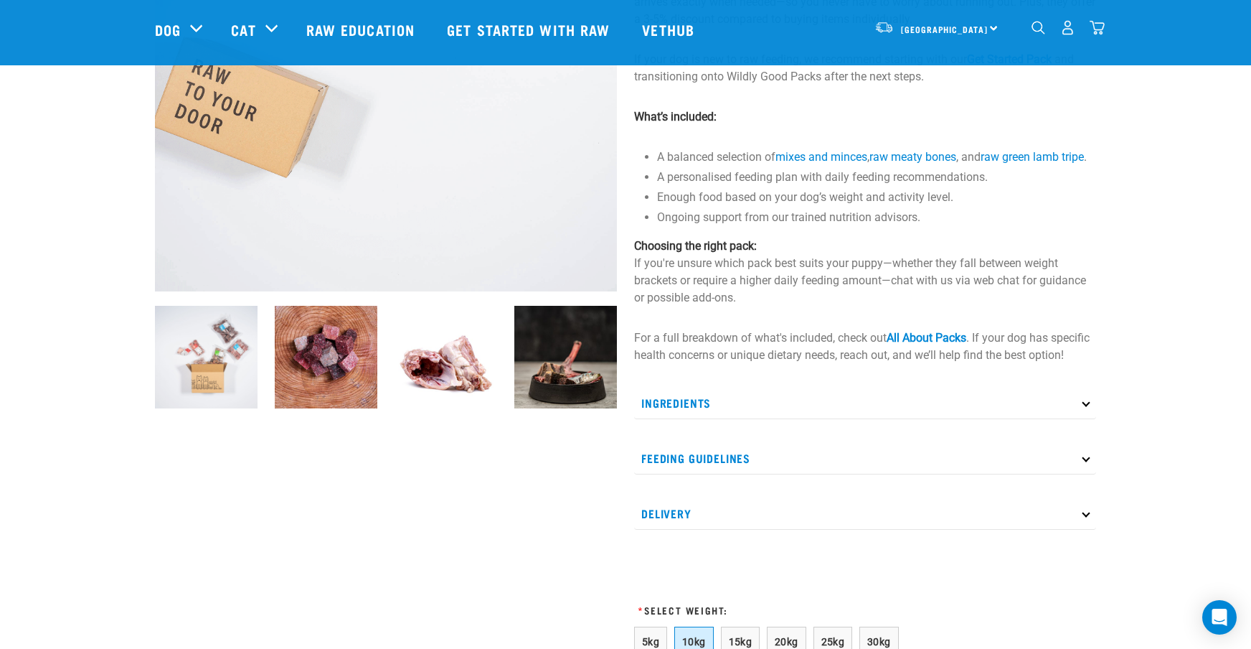
click at [1083, 461] on icon at bounding box center [1086, 457] width 8 height 8
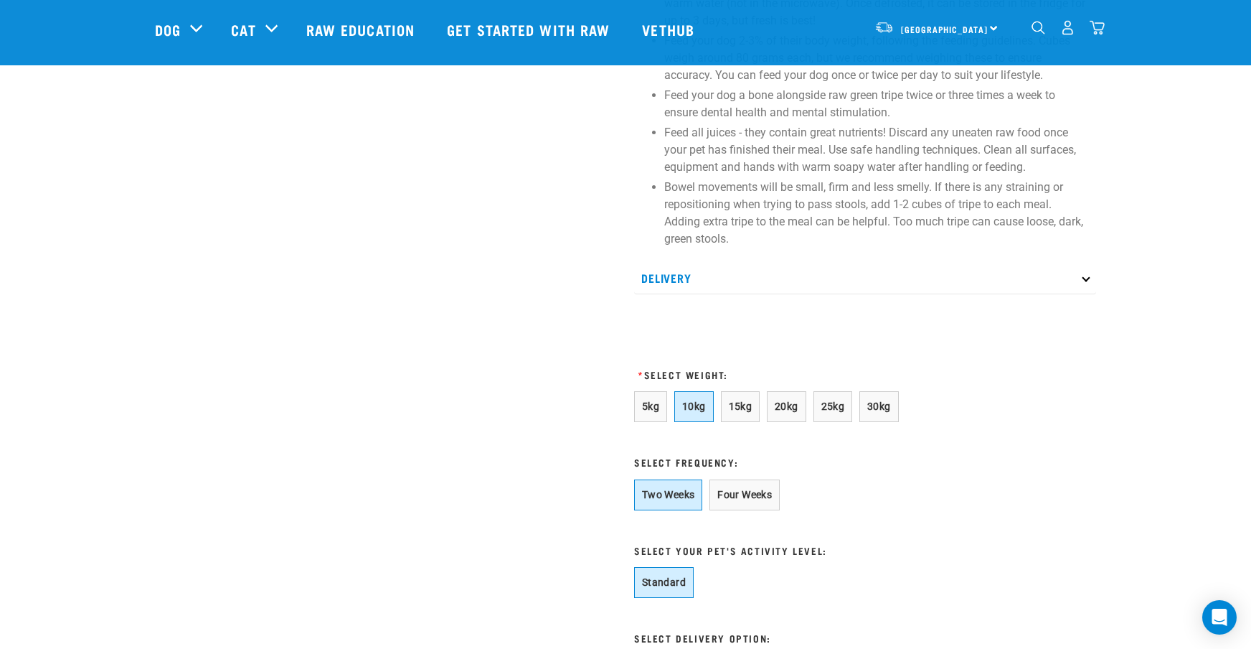
scroll to position [813, 0]
click at [1090, 291] on p "Delivery" at bounding box center [865, 275] width 462 height 32
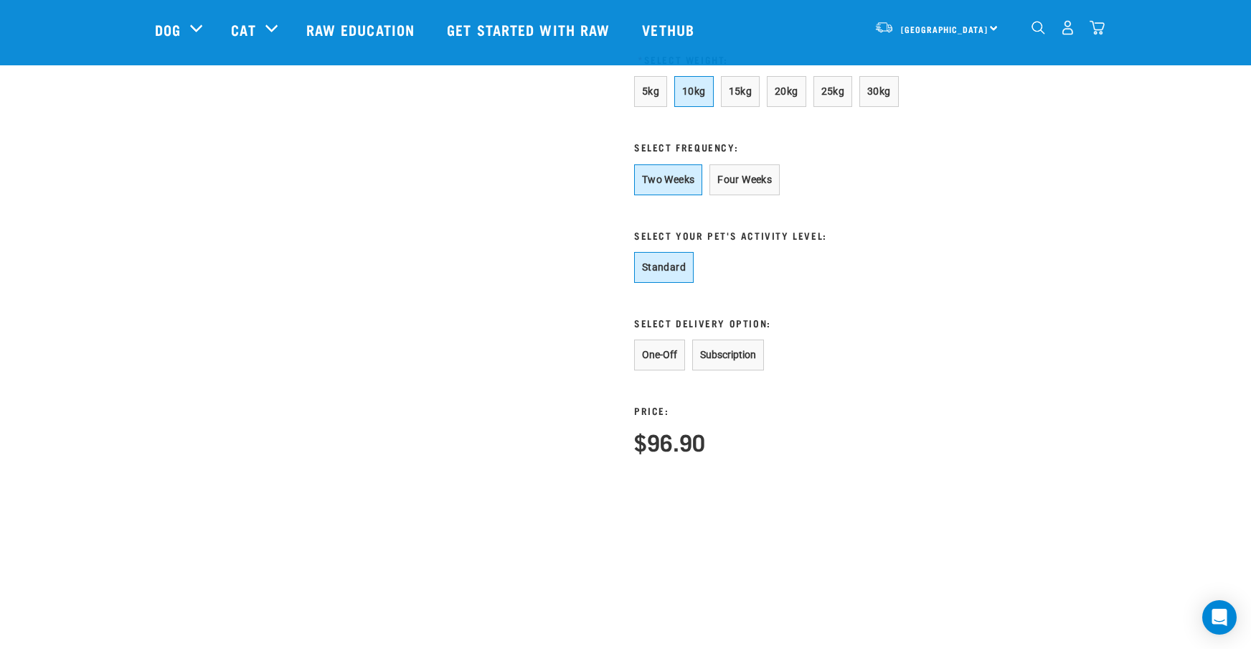
scroll to position [1682, 0]
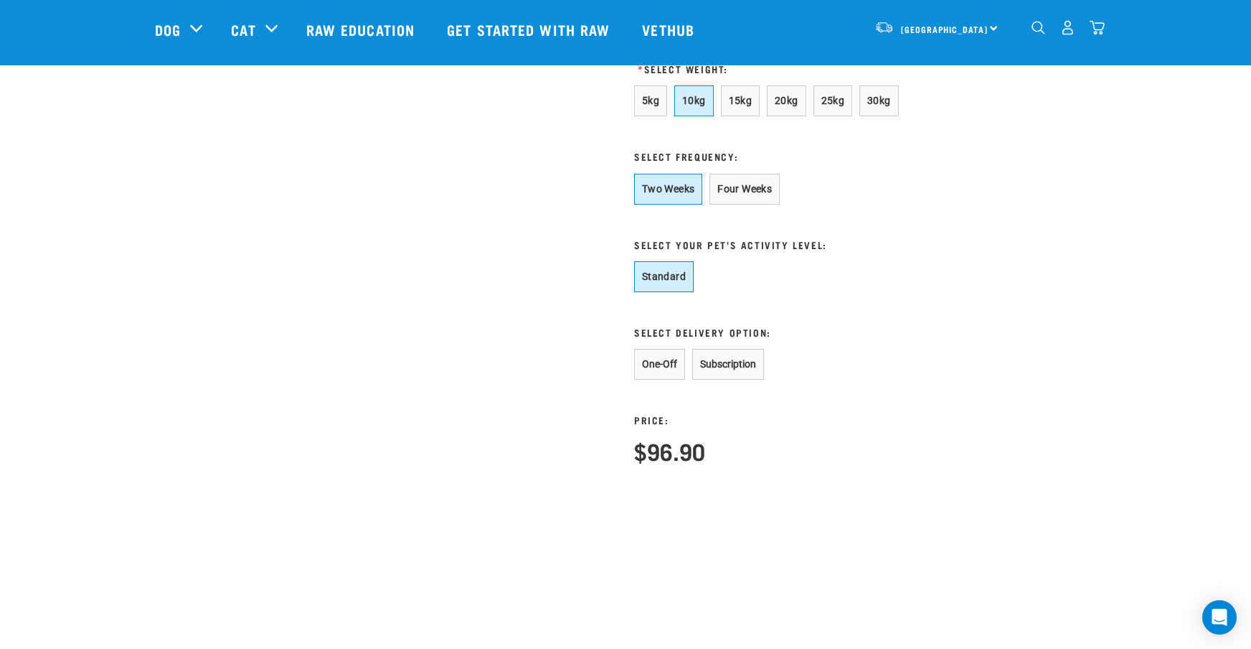
click at [657, 380] on button "One-Off" at bounding box center [659, 364] width 51 height 31
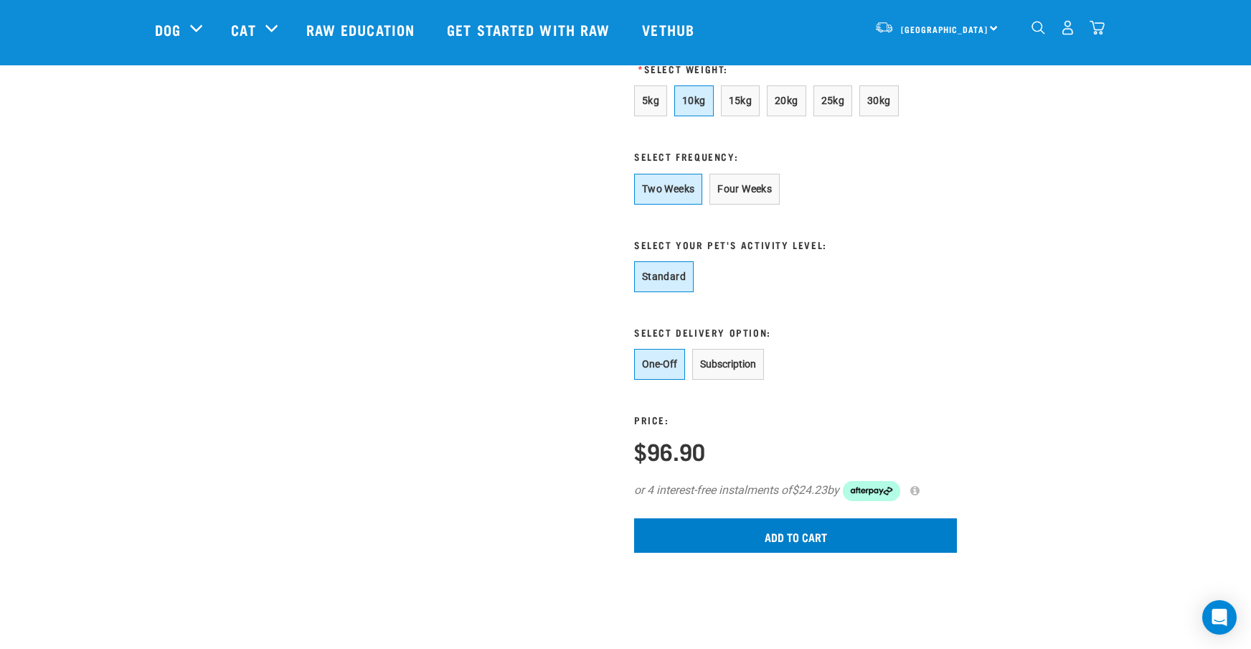
click at [789, 544] on input "Add to cart" at bounding box center [795, 535] width 323 height 34
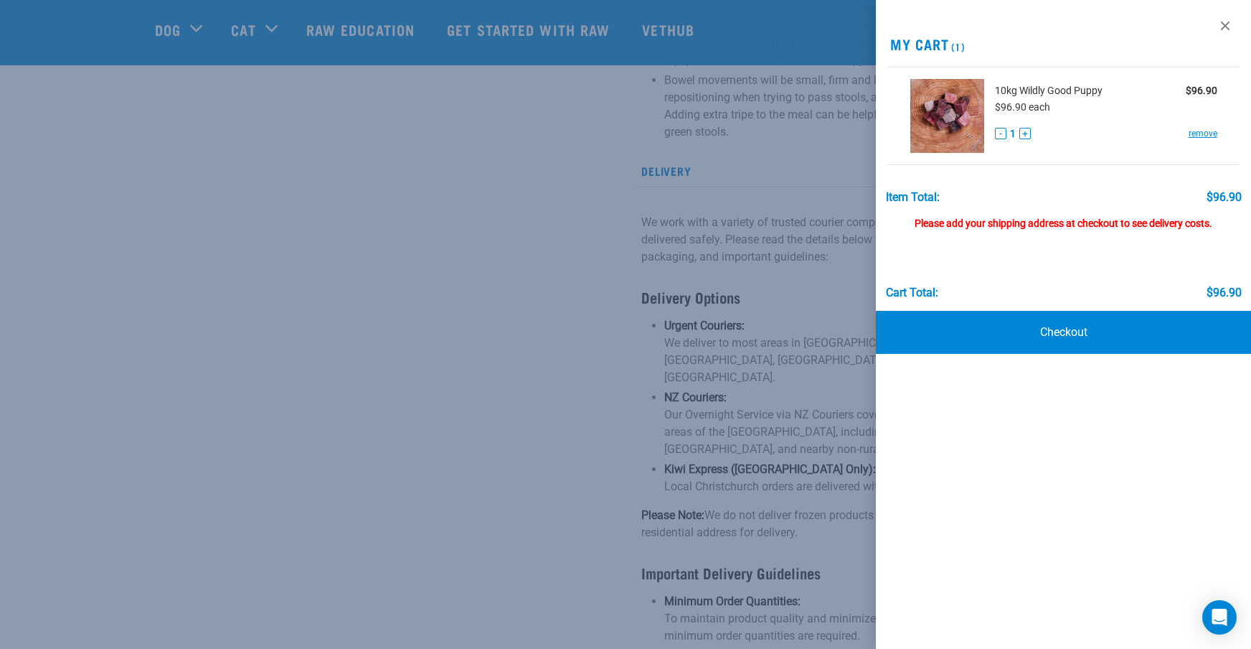
scroll to position [916, 0]
click at [1055, 326] on link "Checkout" at bounding box center [1063, 332] width 375 height 43
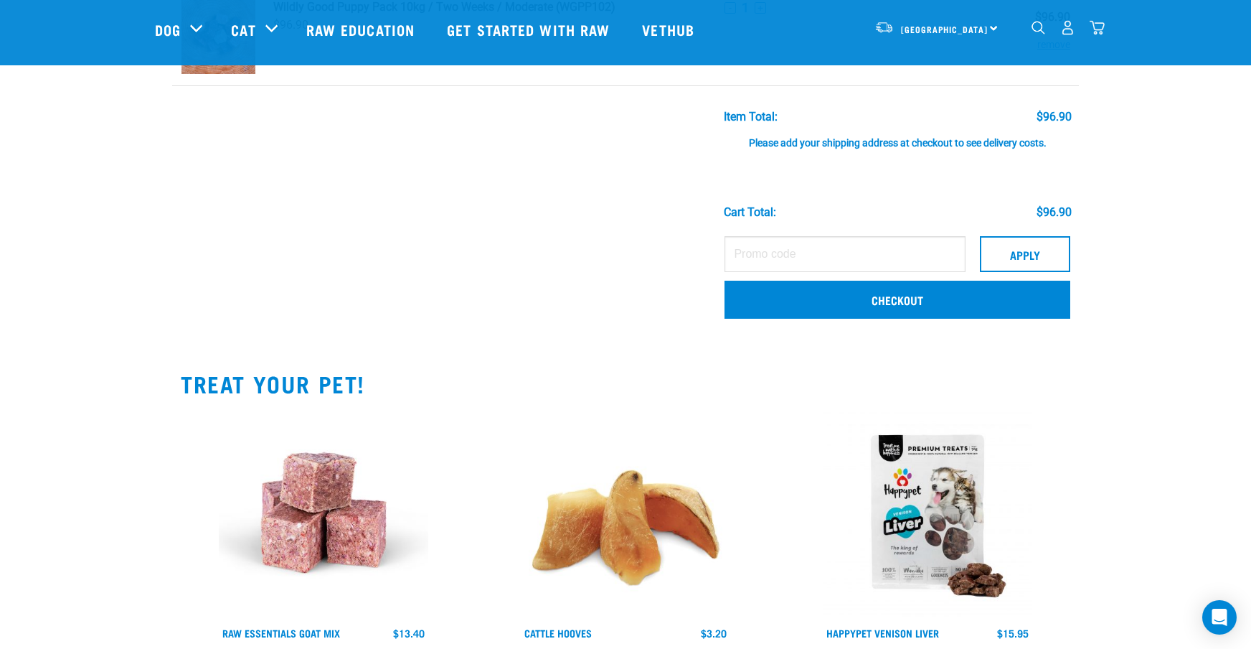
scroll to position [137, 0]
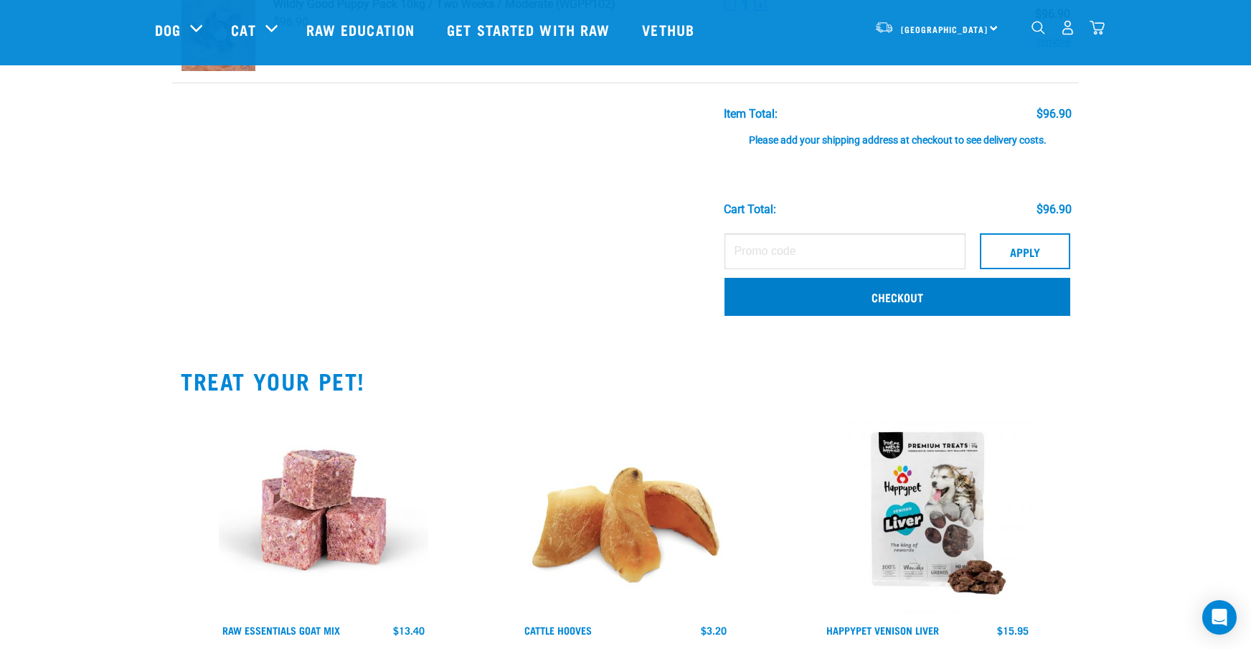
click at [829, 295] on link "Checkout" at bounding box center [898, 296] width 346 height 37
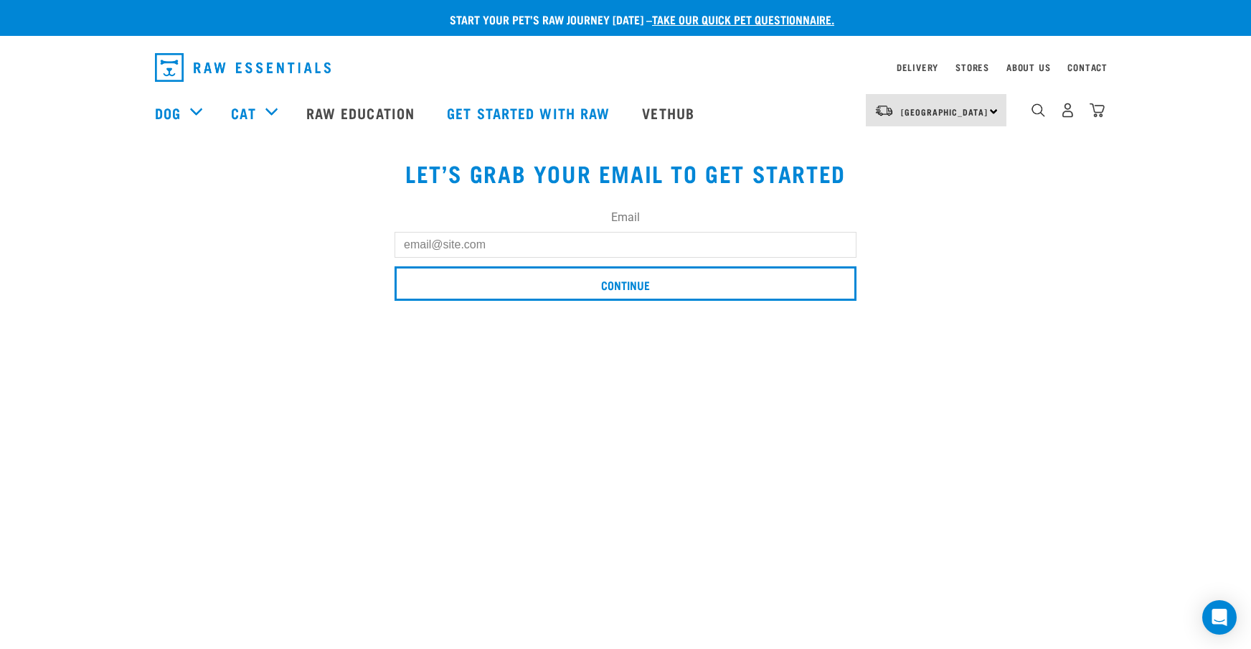
click at [469, 246] on input "Email" at bounding box center [626, 245] width 462 height 26
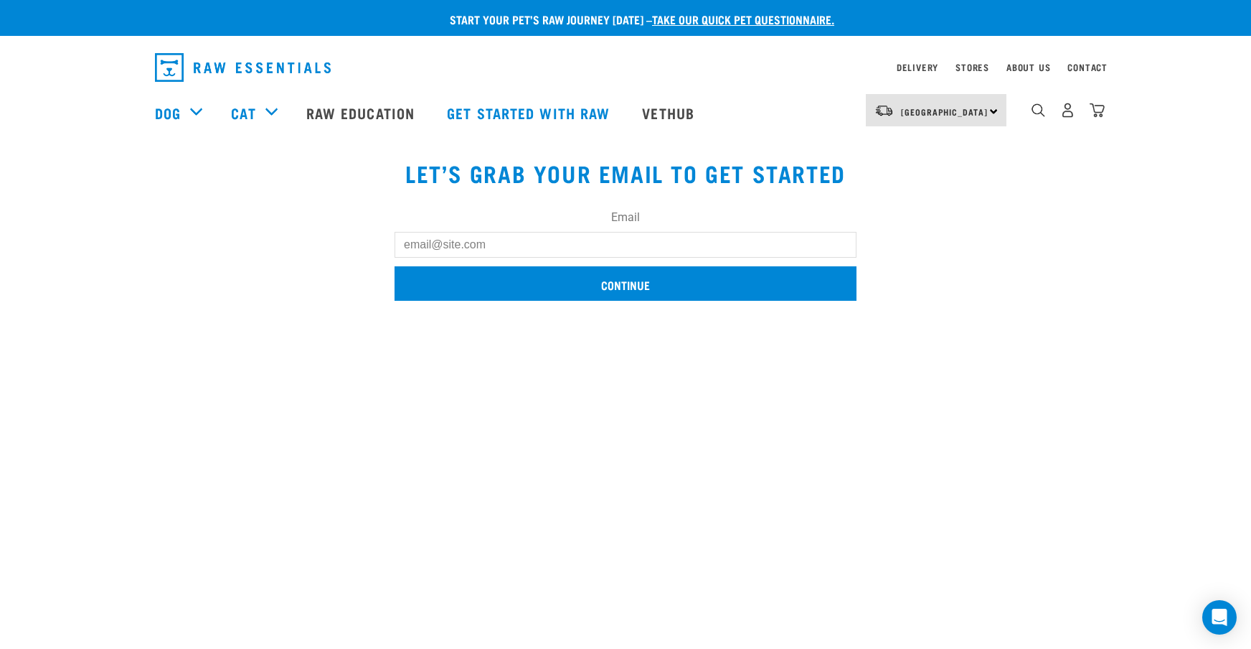
type input "[EMAIL_ADDRESS][DOMAIN_NAME]"
click at [598, 284] on input "Continue" at bounding box center [626, 283] width 462 height 34
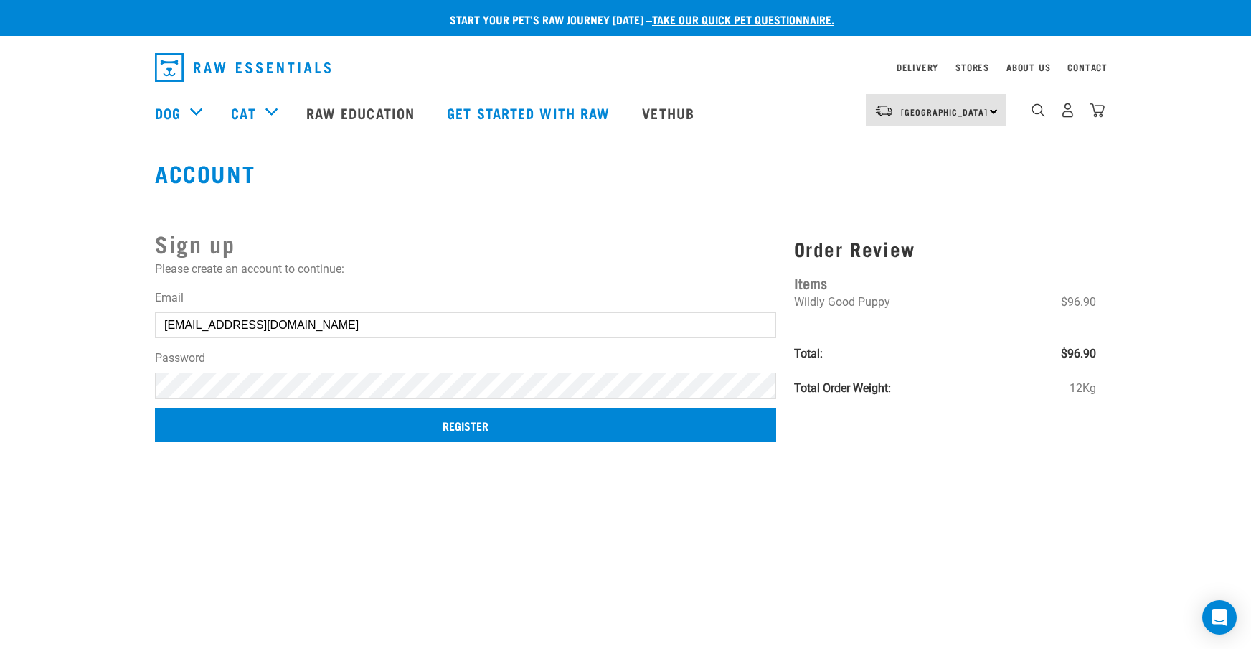
click at [447, 426] on input "Register" at bounding box center [465, 425] width 621 height 34
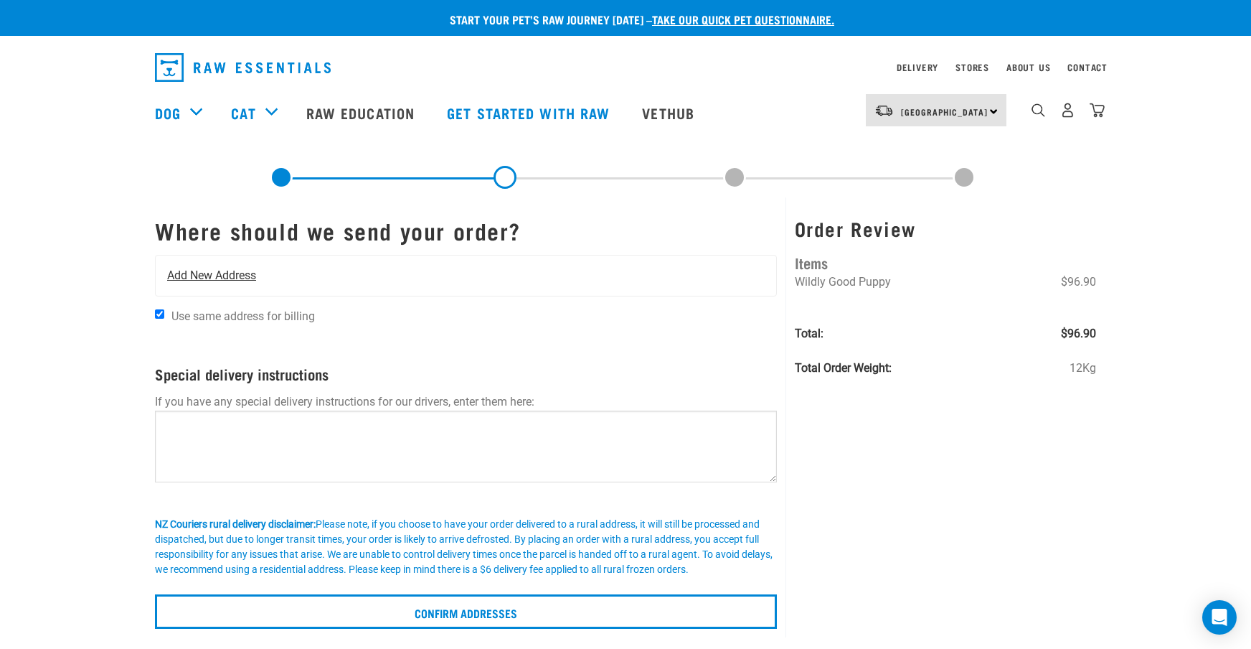
click at [241, 276] on span "Add New Address" at bounding box center [211, 275] width 89 height 17
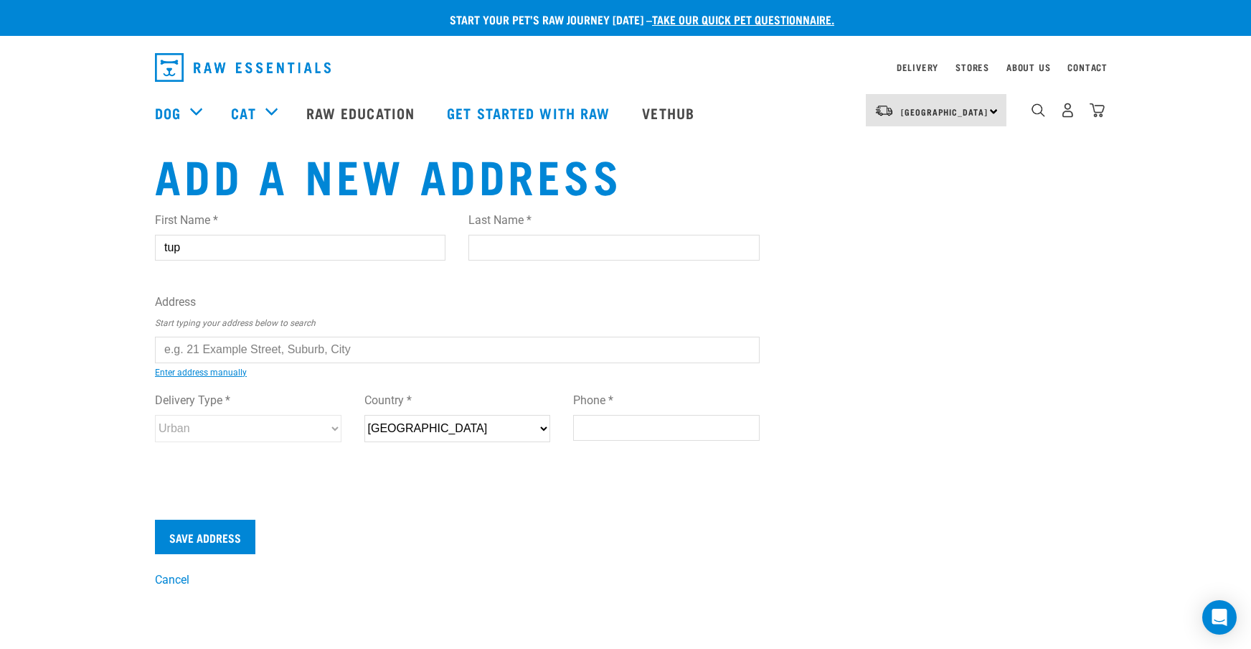
type input "tup"
type input "moyes"
click at [340, 288] on div "First Name * tup Last Name * moyes Address Start typing your address below to s…" at bounding box center [457, 340] width 605 height 281
click at [171, 360] on ul "13 McWatt ers Drive, Ngatea 3503 130 Mcwatt Road, RD 1, Pokeno 2471 132 McWatt …" at bounding box center [171, 360] width 0 height 0
type input "13 McWatters Drive, Ngatea 3503"
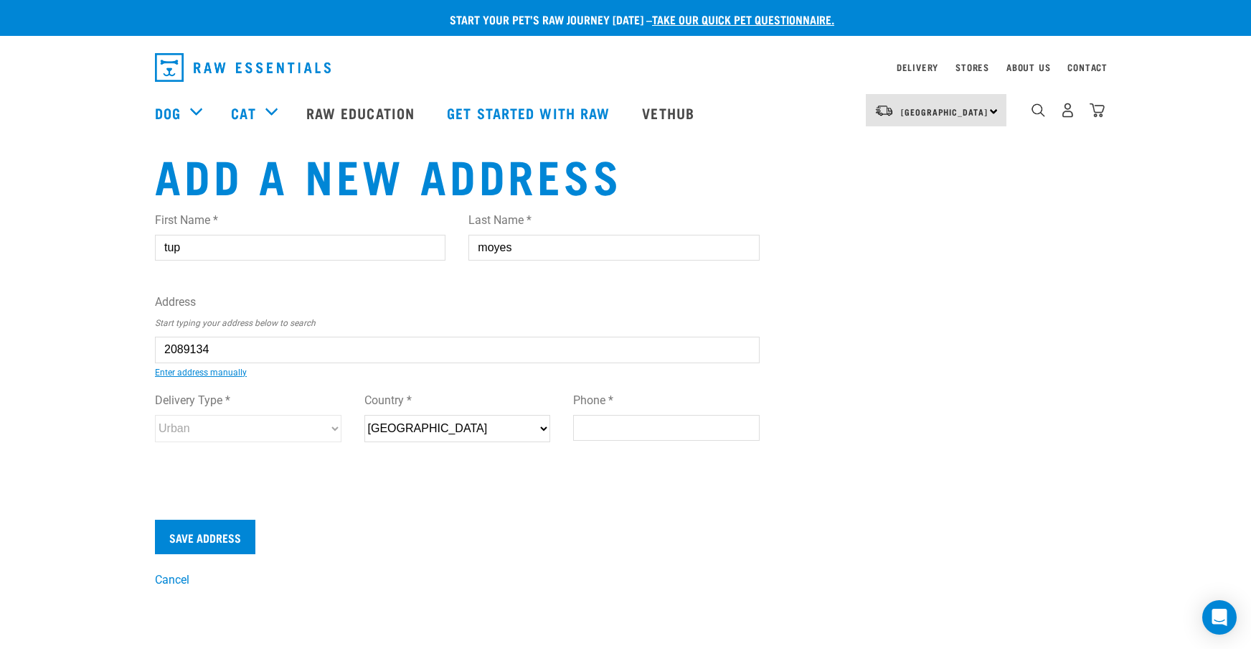
type input "[STREET_ADDRESS][PERSON_NAME]"
type input "Ngatea"
type input "Waikato"
select select "WKO"
type input "3503"
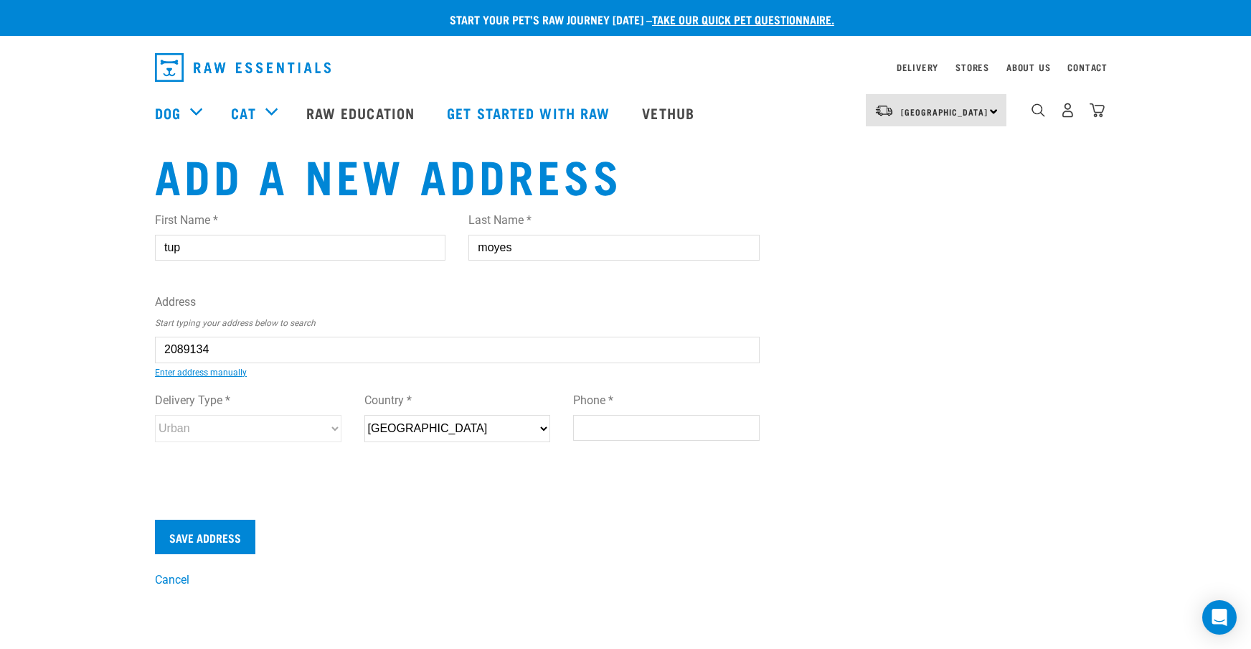
select select "Urban"
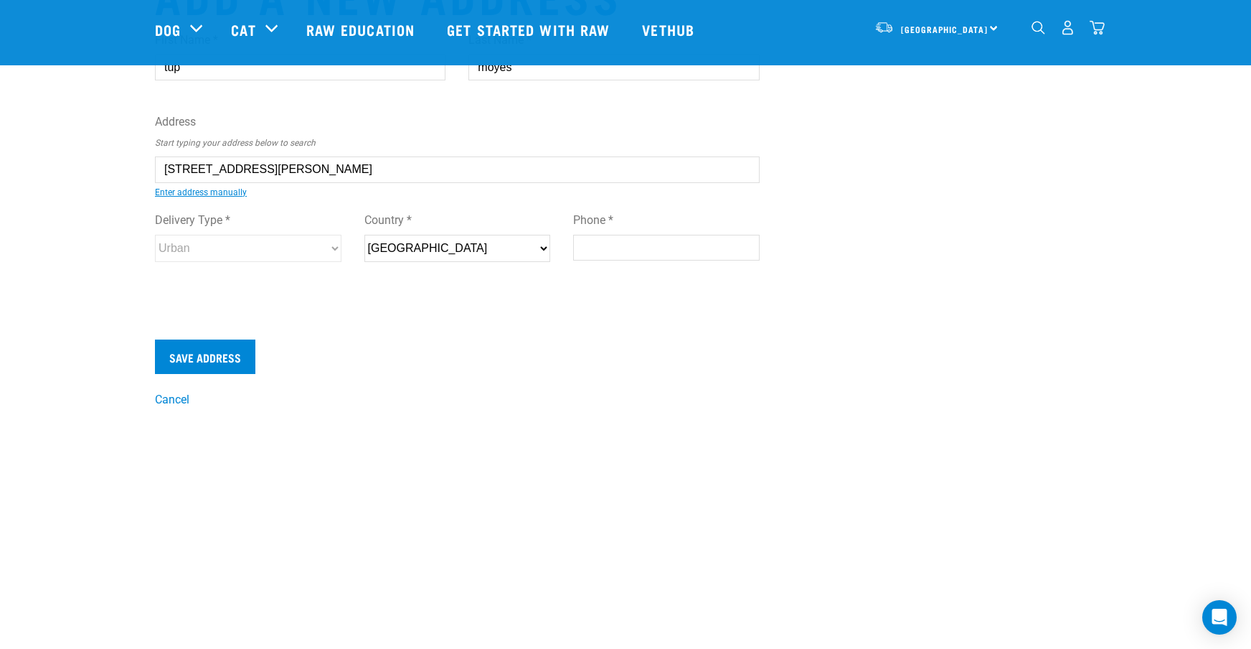
scroll to position [75, 0]
click at [581, 245] on input "272698823" at bounding box center [666, 247] width 187 height 26
type input "0272698823"
drag, startPoint x: 461, startPoint y: 371, endPoint x: 442, endPoint y: 370, distance: 18.7
click at [461, 370] on div "Save Address" at bounding box center [457, 356] width 605 height 34
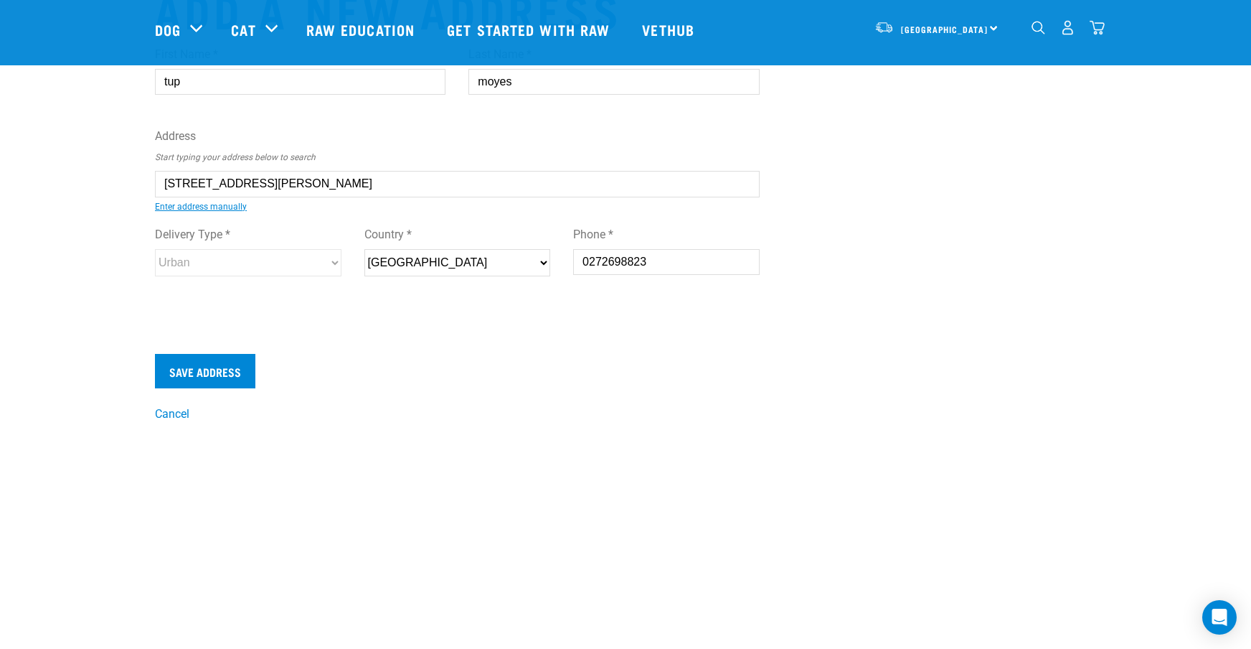
scroll to position [72, 0]
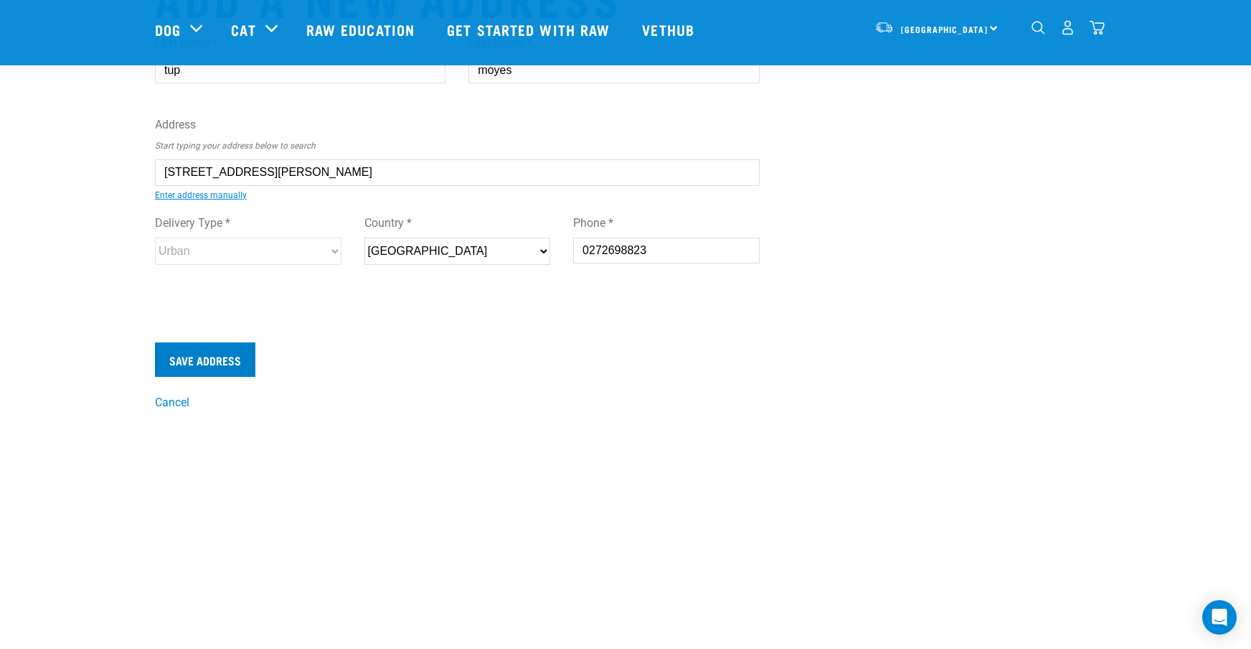
click at [217, 355] on input "Save Address" at bounding box center [205, 359] width 100 height 34
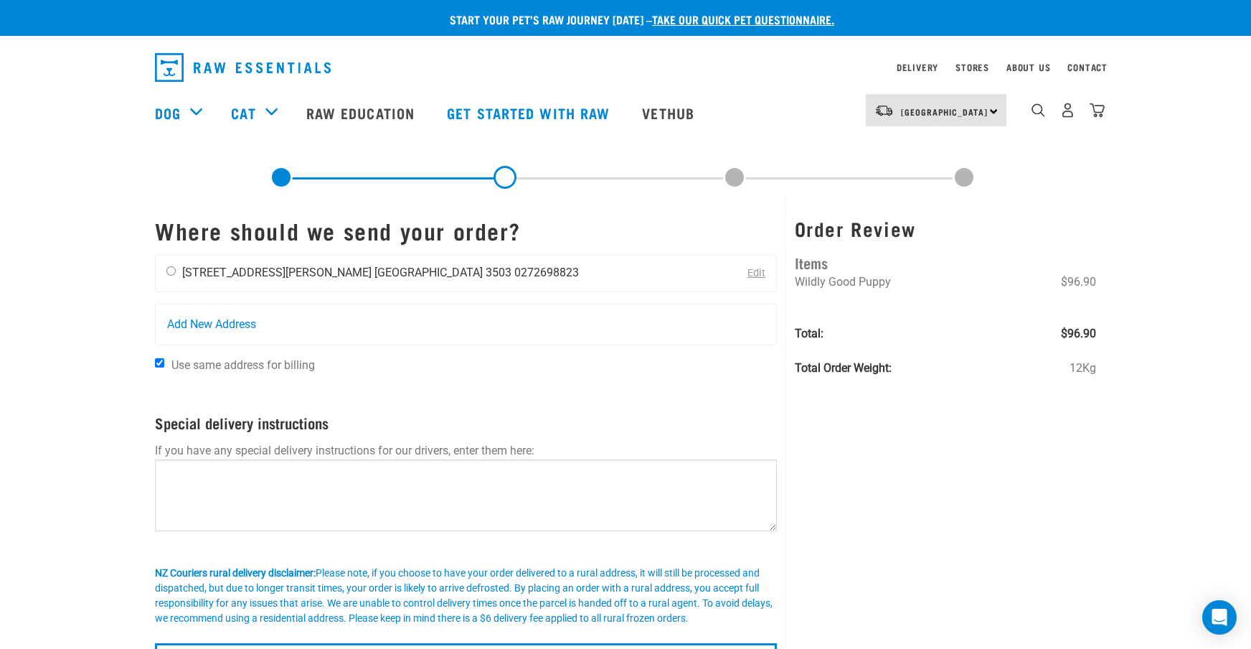
click at [174, 273] on input "radio" at bounding box center [170, 270] width 9 height 9
radio input "true"
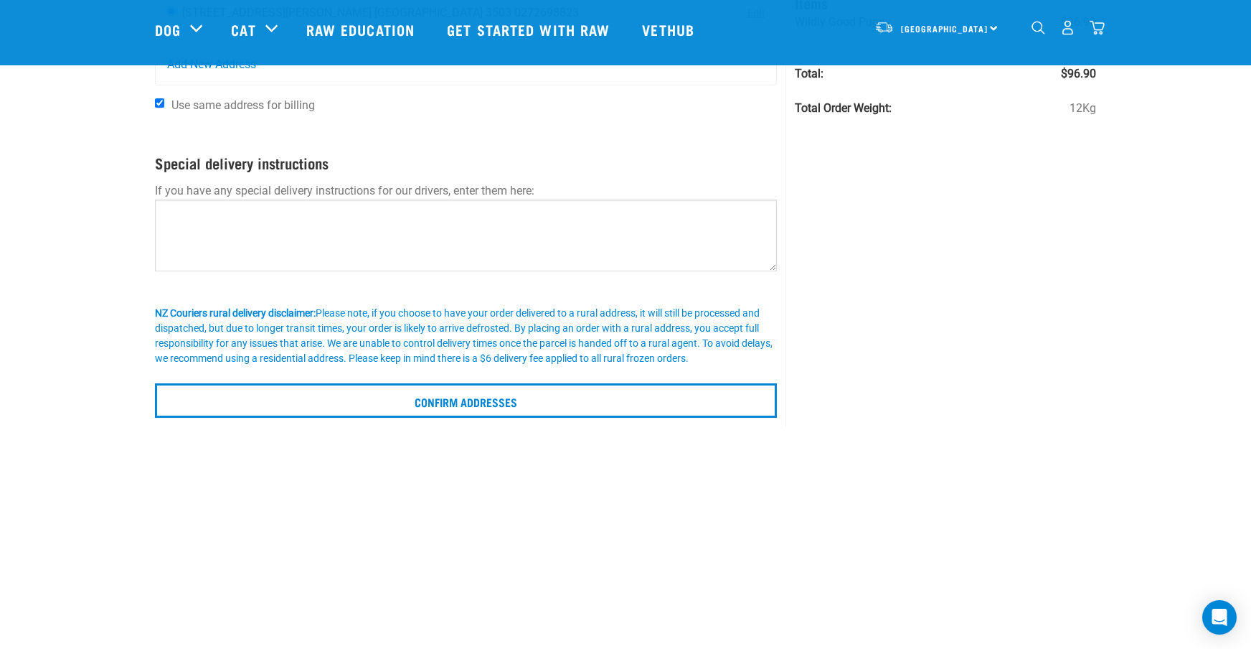
scroll to position [157, 0]
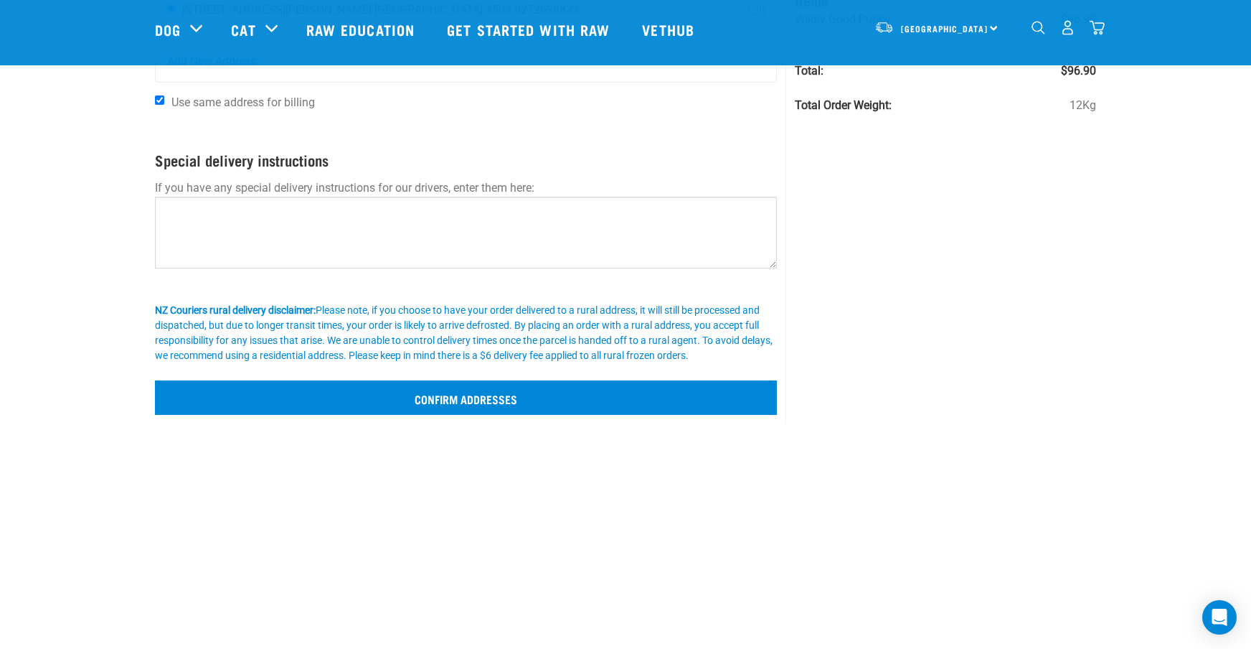
click at [462, 400] on input "Confirm addresses" at bounding box center [466, 397] width 622 height 34
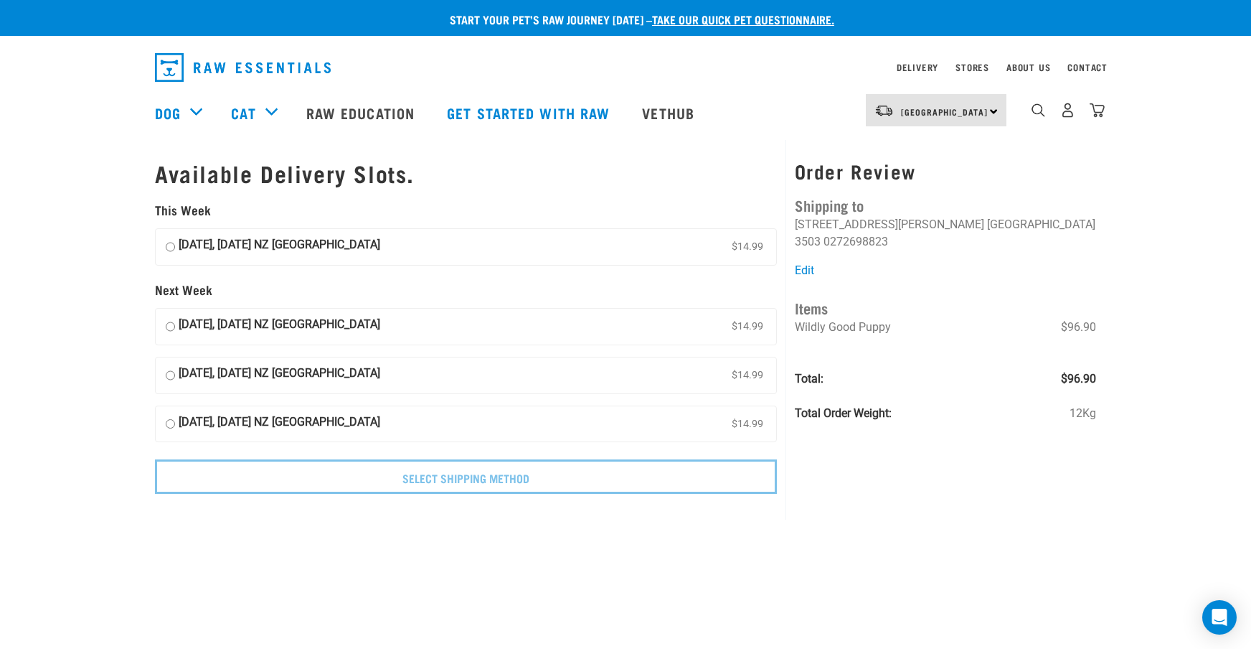
click at [169, 240] on input "[DATE], [DATE] NZ [GEOGRAPHIC_DATA] $14.99" at bounding box center [170, 247] width 9 height 22
radio input "true"
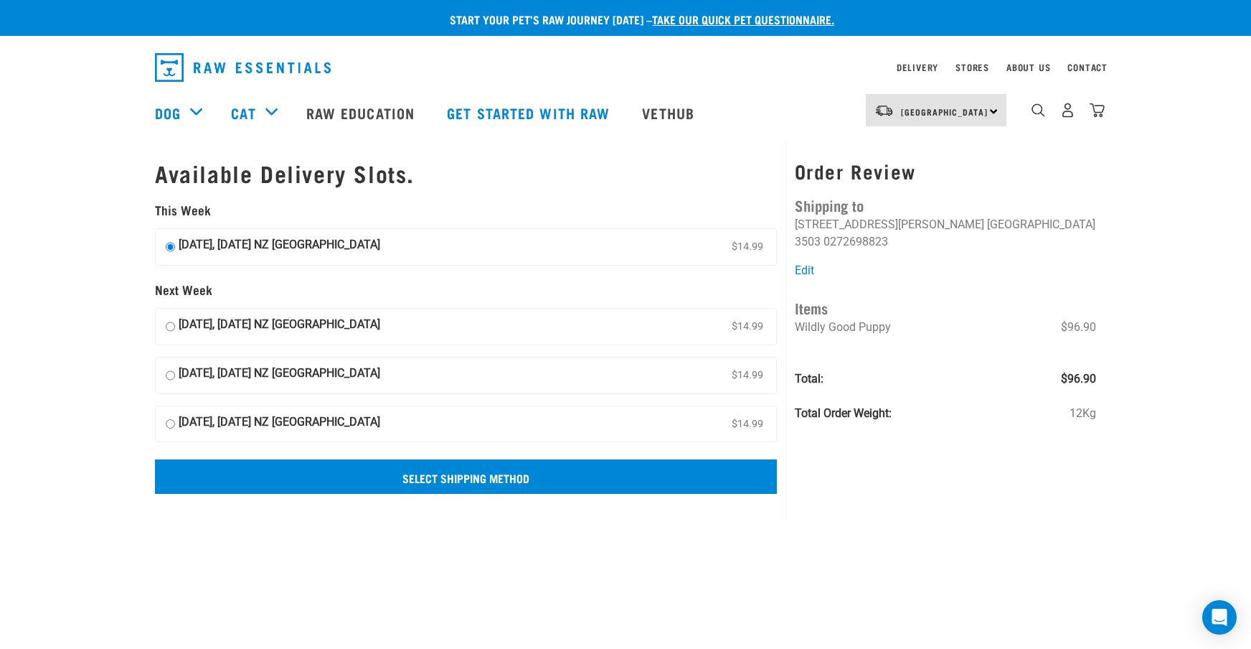
click at [509, 473] on input "Select Shipping Method" at bounding box center [466, 476] width 622 height 34
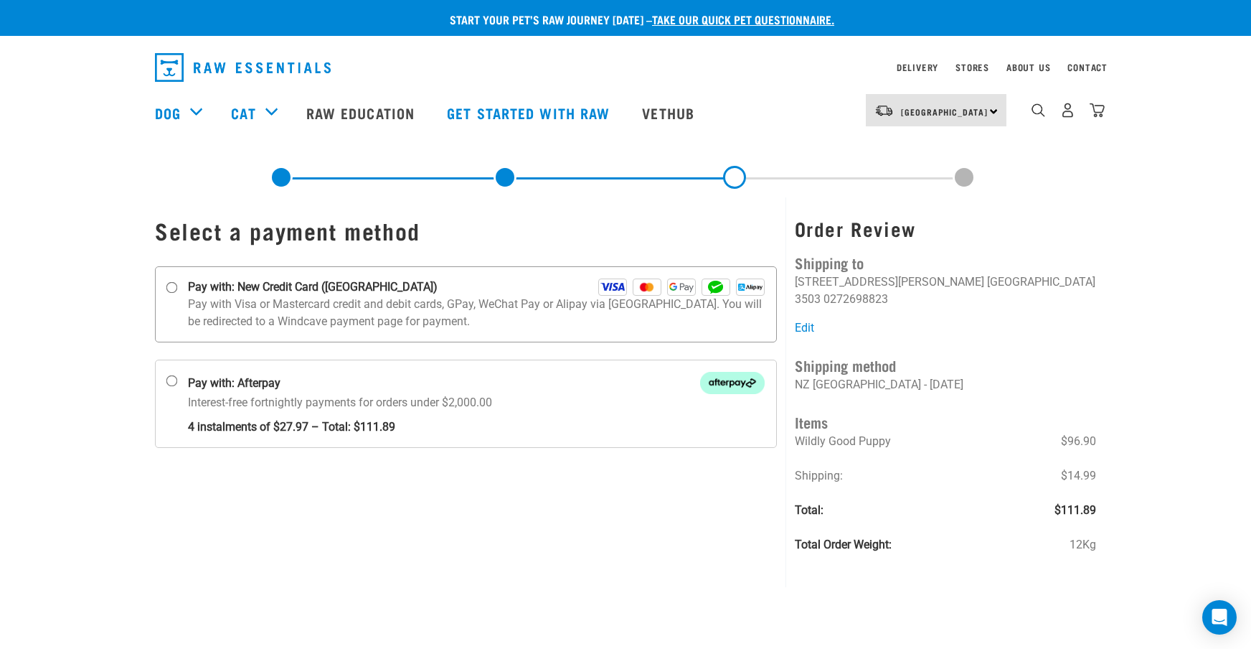
click at [173, 286] on input "Pay with: New Credit Card ([GEOGRAPHIC_DATA])" at bounding box center [171, 287] width 11 height 11
radio input "true"
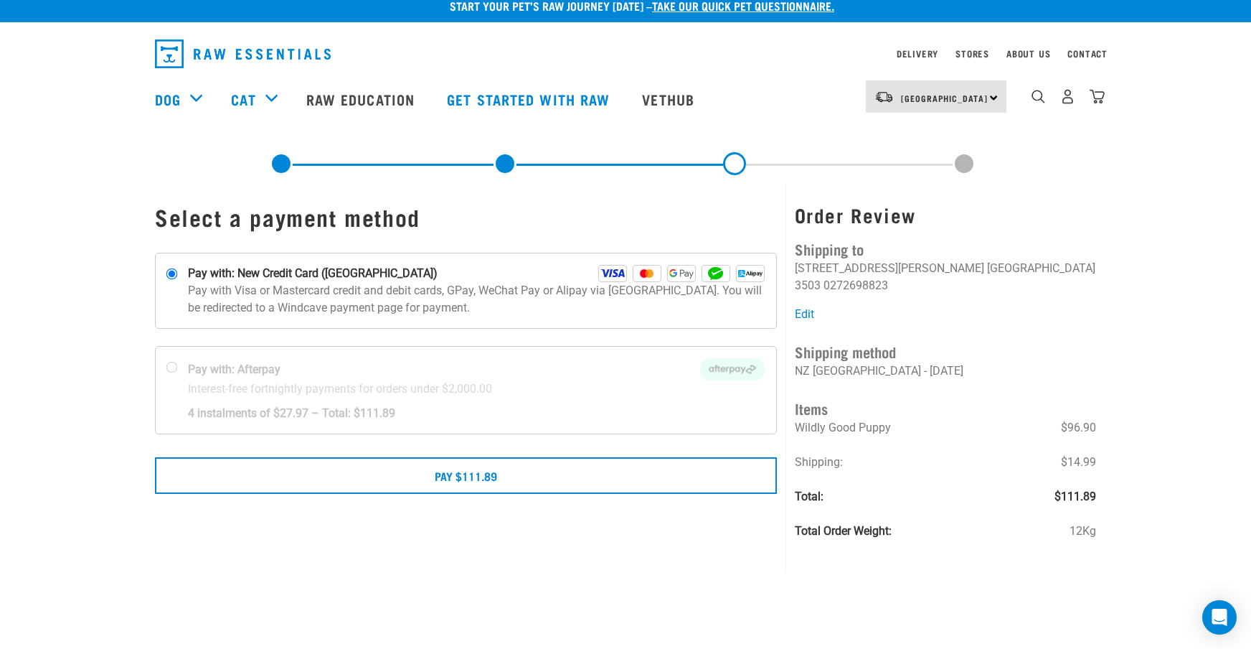
scroll to position [11, 0]
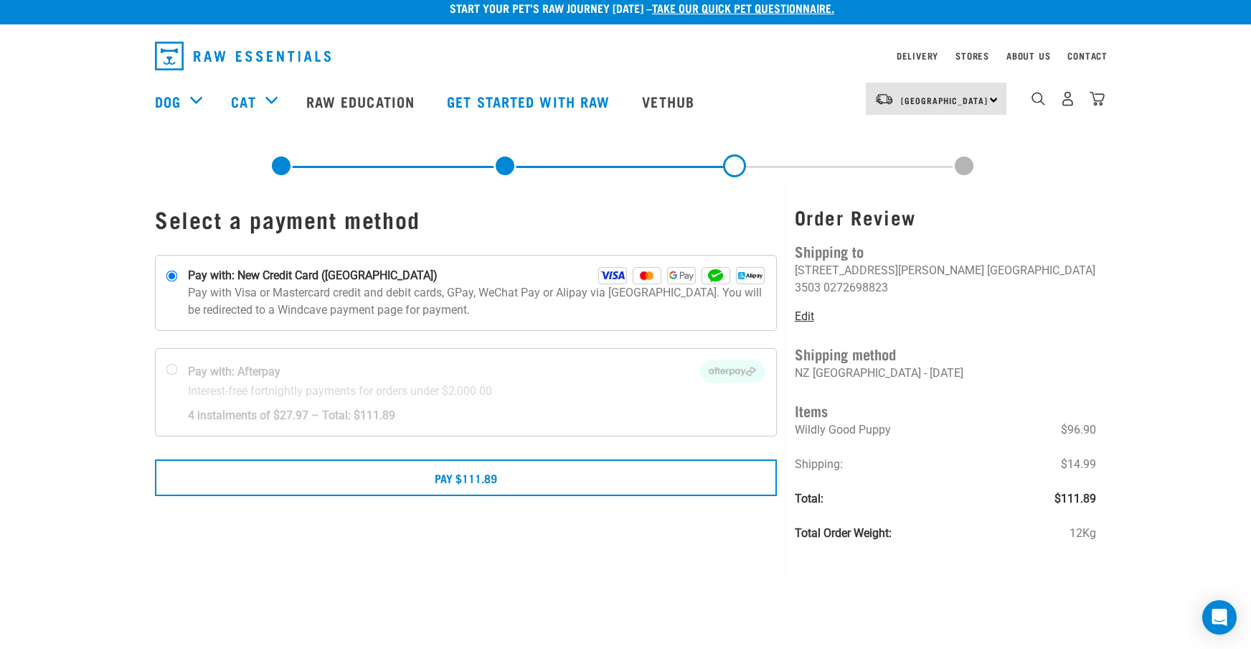
click at [803, 309] on link "Edit" at bounding box center [804, 316] width 19 height 14
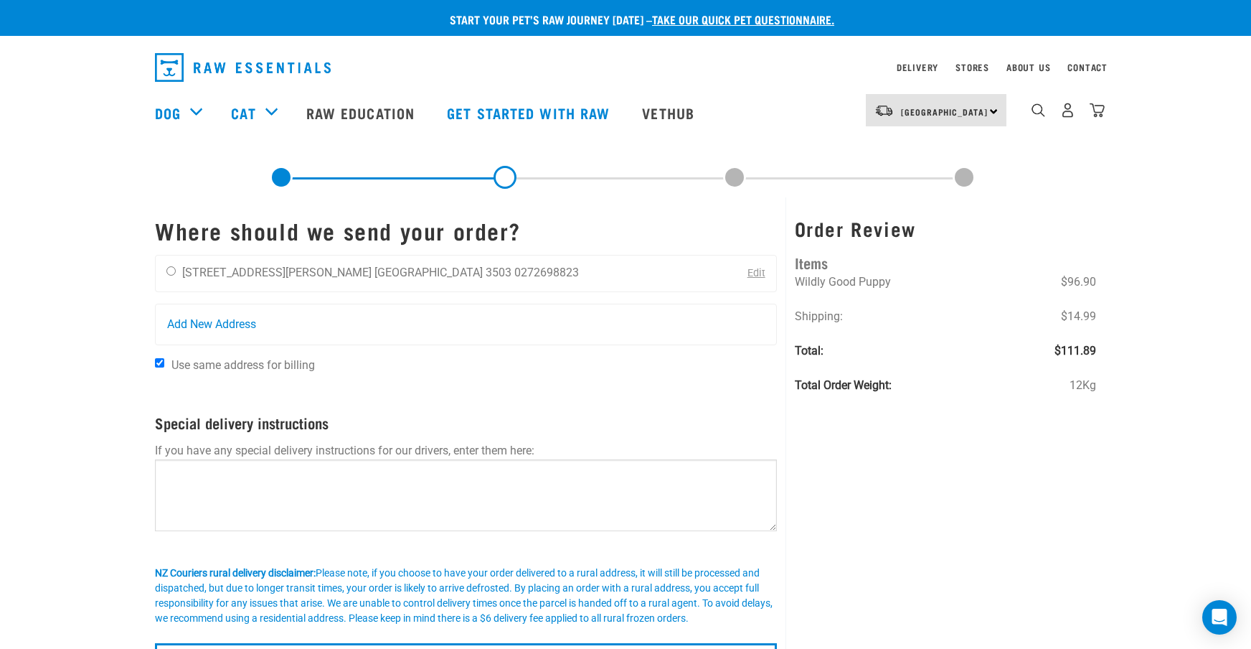
click at [755, 274] on link "Edit" at bounding box center [757, 273] width 18 height 12
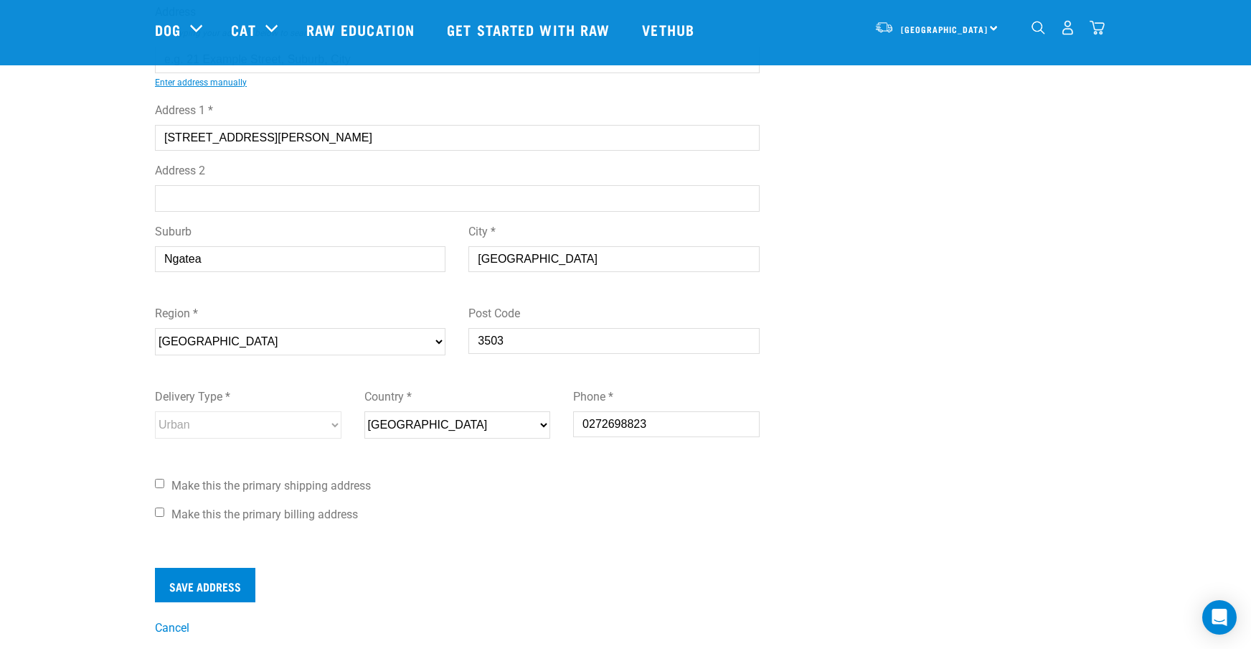
scroll to position [195, 0]
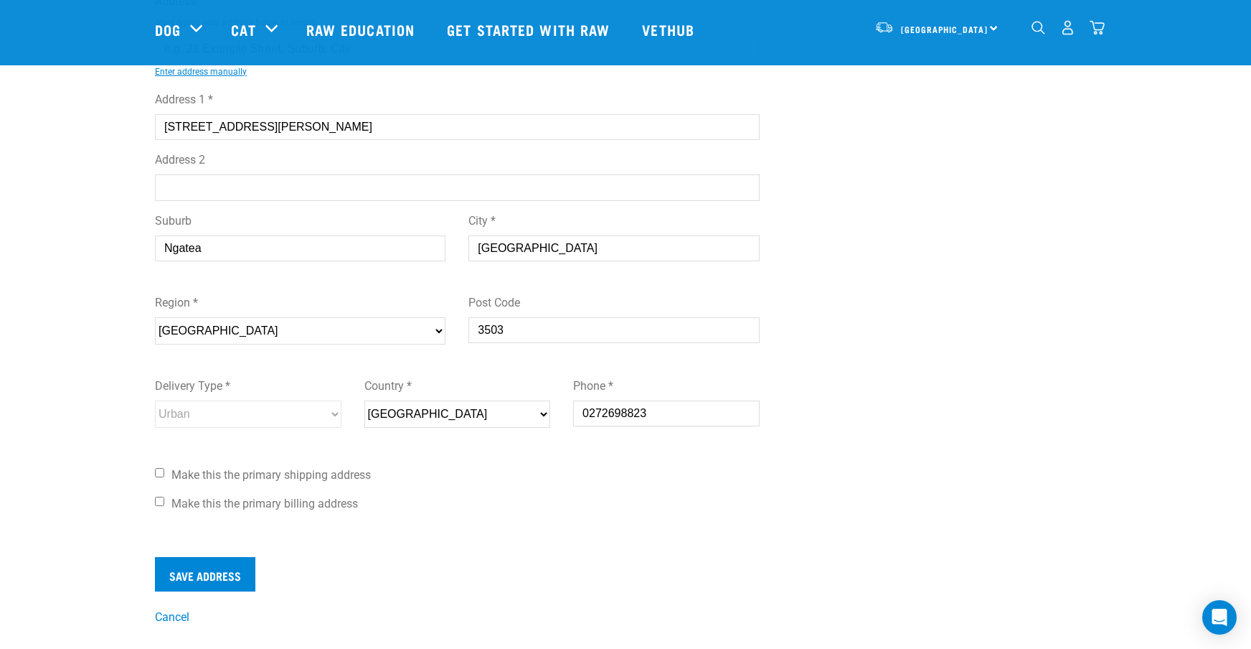
click at [161, 474] on input "Make this the primary shipping address" at bounding box center [159, 472] width 9 height 9
checkbox input "true"
click at [158, 505] on input "Make this the primary billing address" at bounding box center [159, 501] width 9 height 9
checkbox input "true"
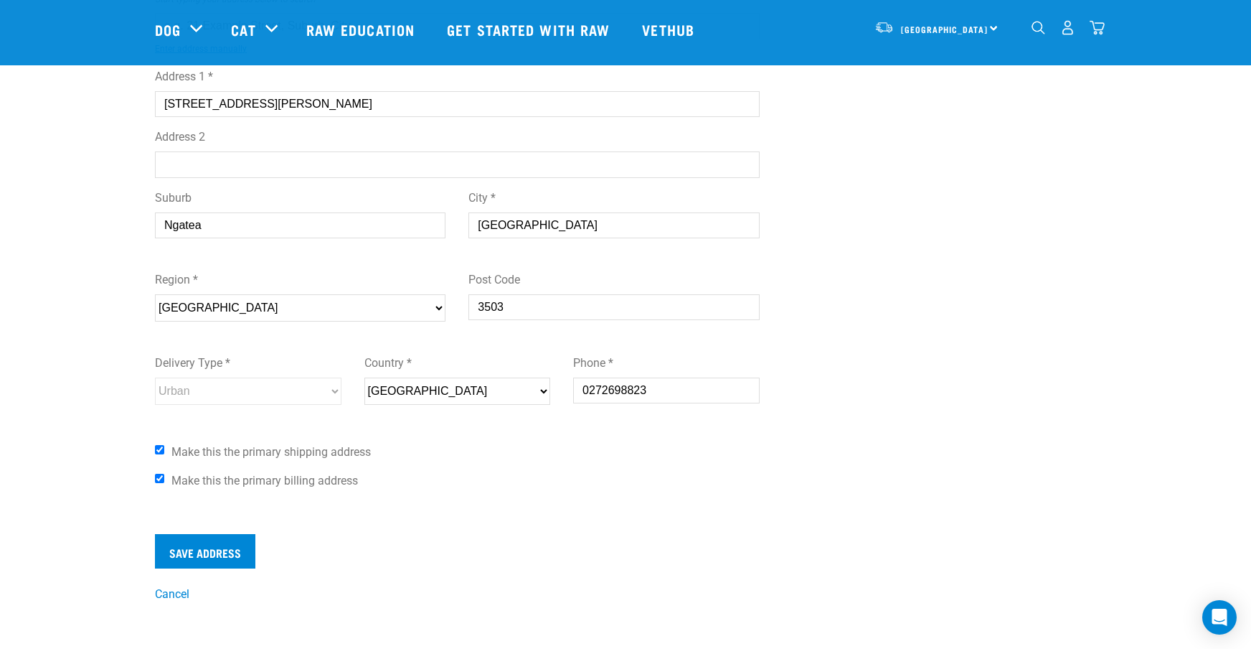
scroll to position [226, 0]
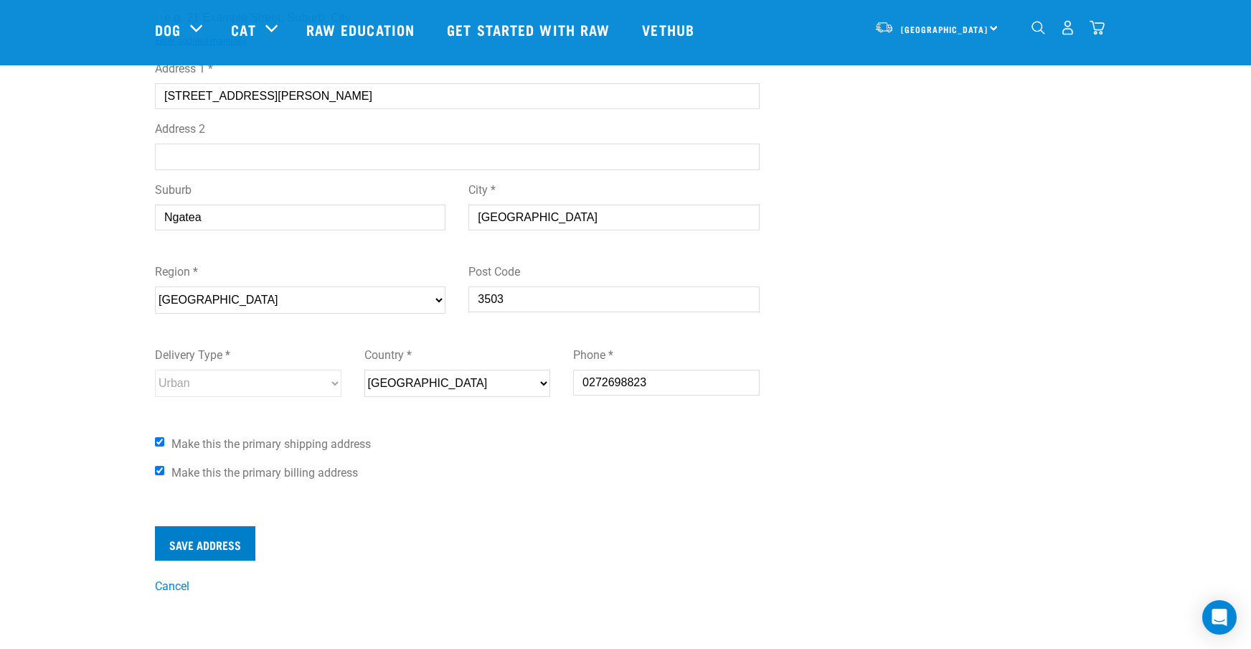
click at [226, 537] on input "Save Address" at bounding box center [205, 543] width 100 height 34
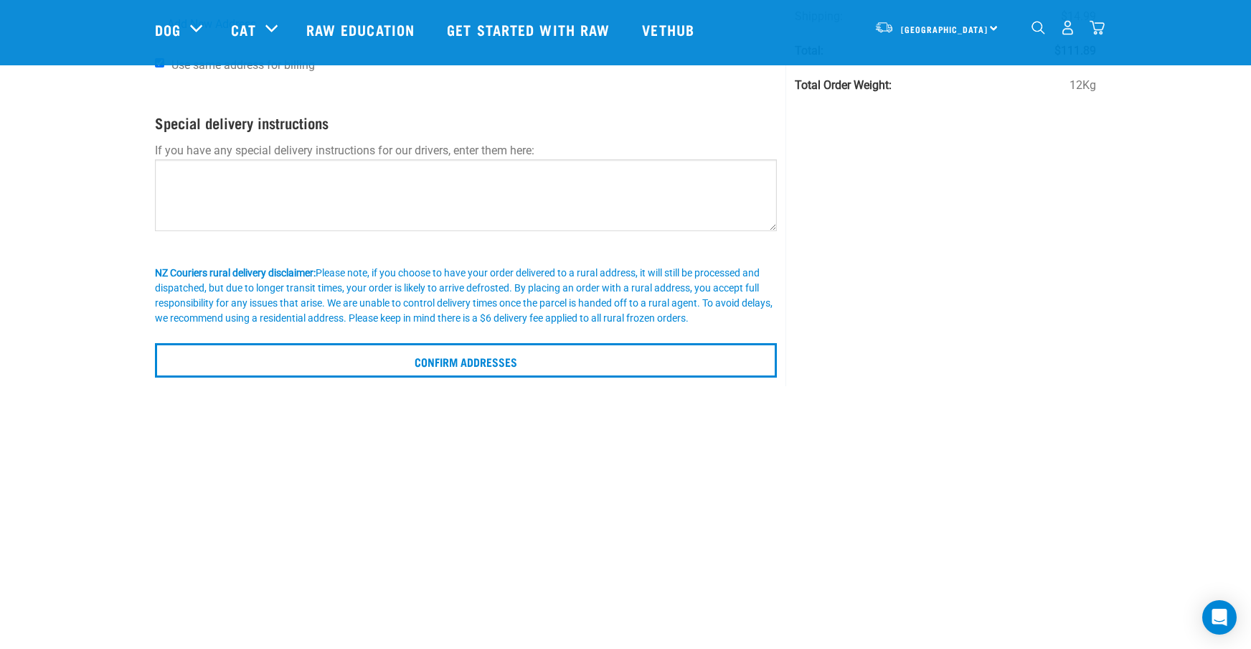
scroll to position [199, 0]
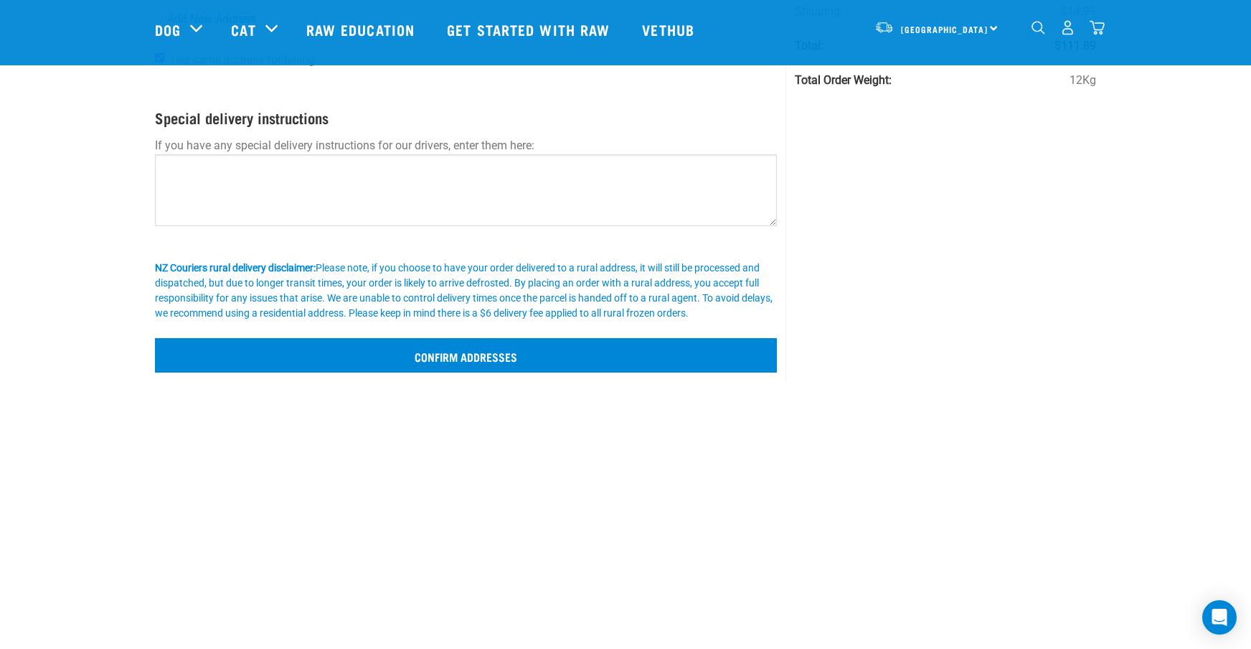
click at [476, 346] on input "Confirm addresses" at bounding box center [466, 355] width 622 height 34
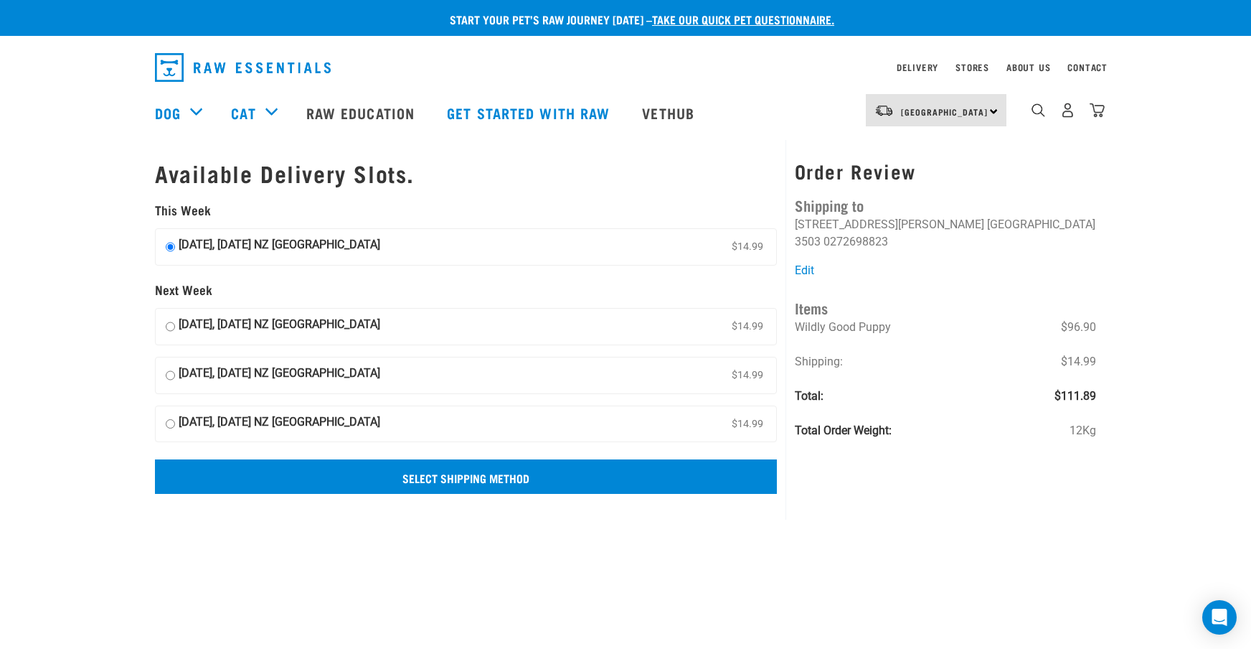
click at [451, 469] on input "Select Shipping Method" at bounding box center [466, 476] width 622 height 34
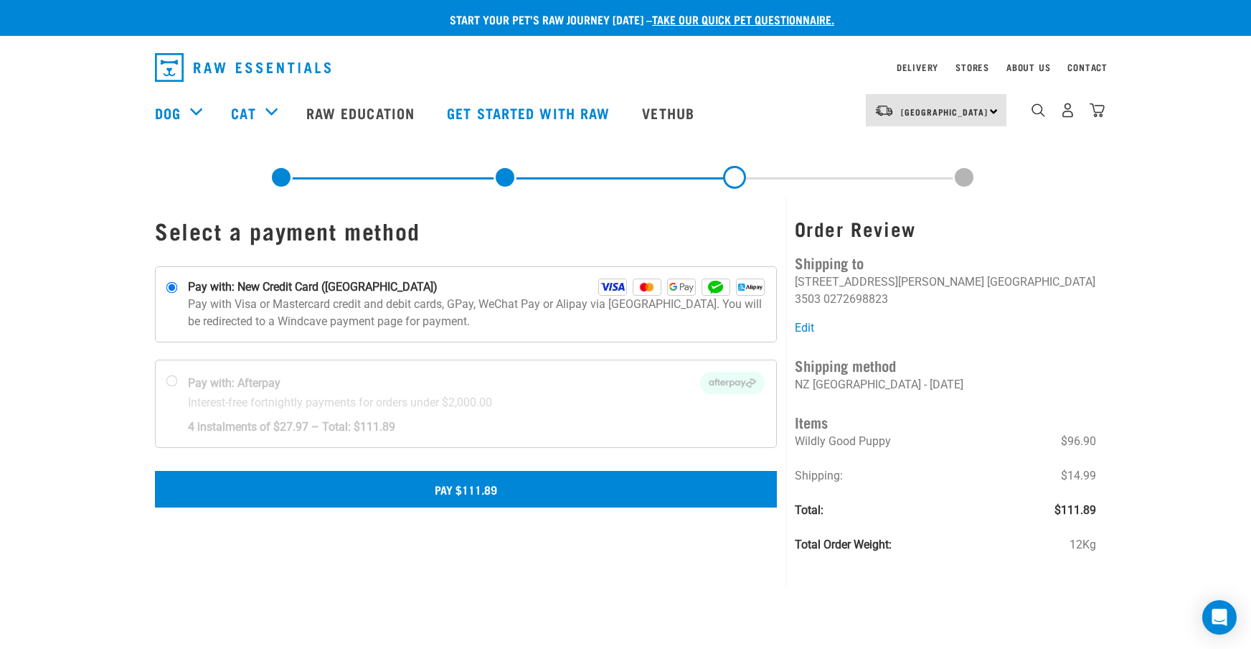
click at [481, 492] on button "Pay $111.89" at bounding box center [466, 489] width 622 height 36
